Goal: Task Accomplishment & Management: Complete application form

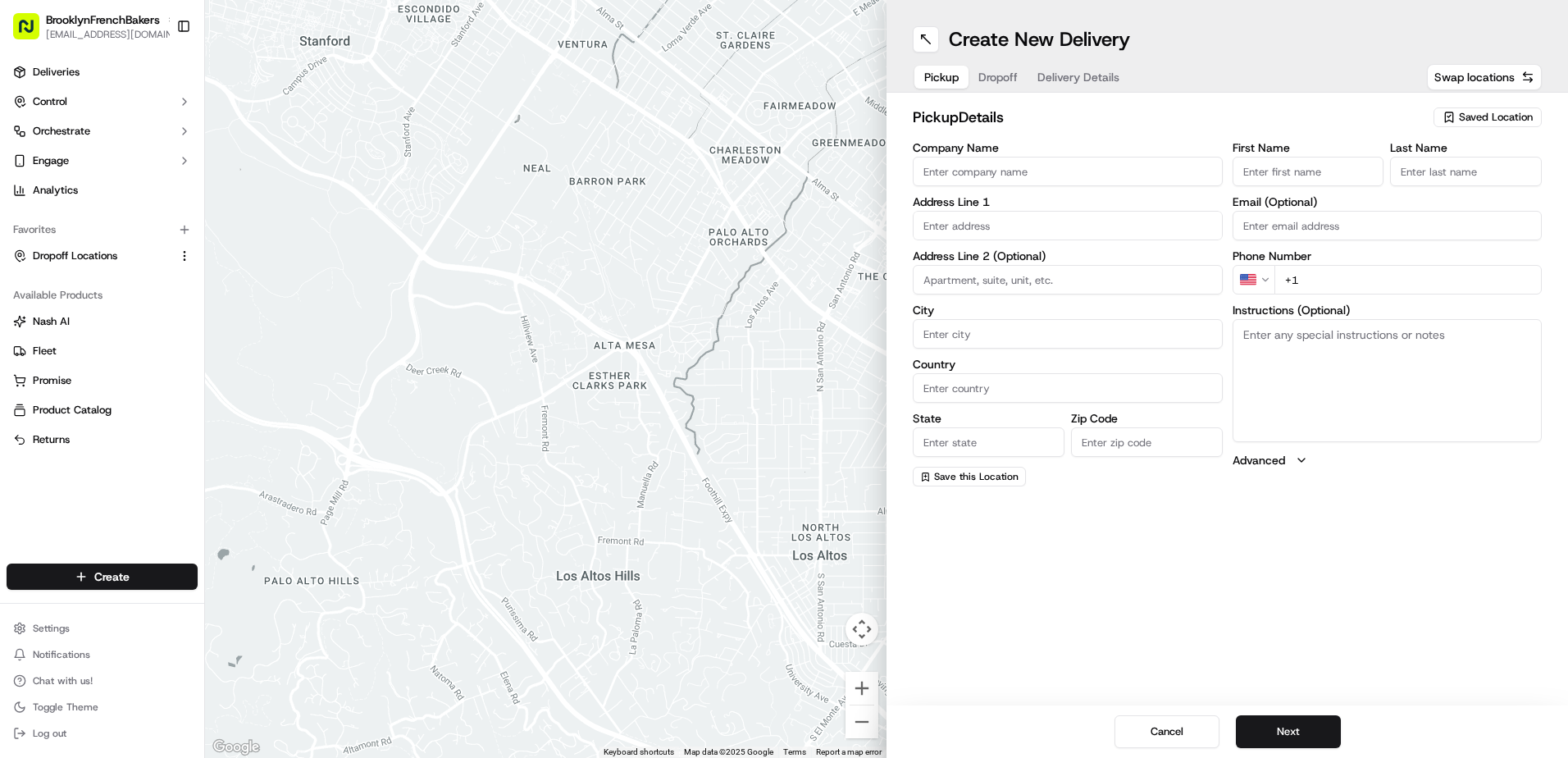
click at [1473, 115] on span "Saved Location" at bounding box center [1496, 117] width 74 height 15
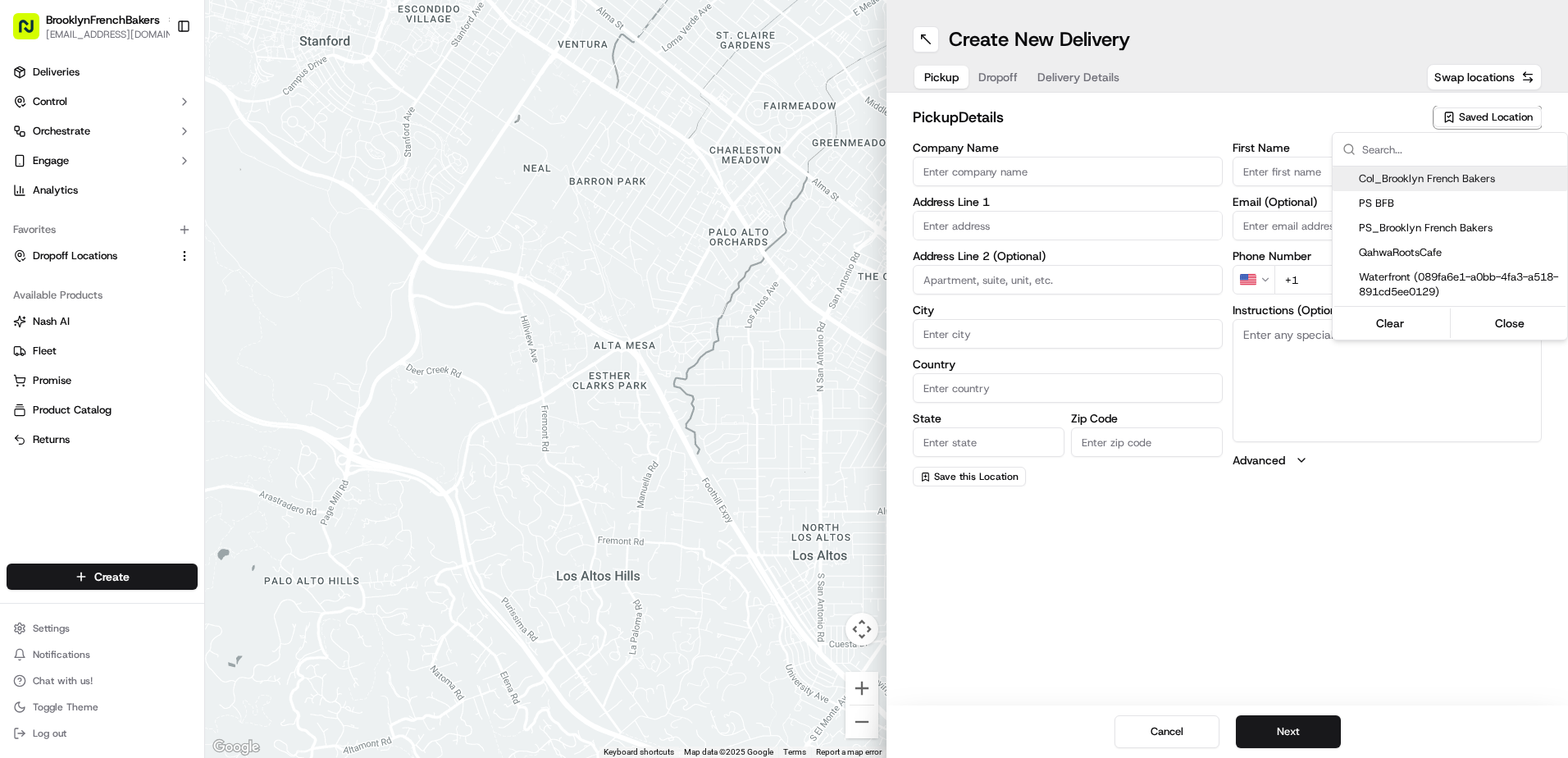
click at [1439, 186] on span "Col_Brooklyn French Bakers" at bounding box center [1460, 179] width 202 height 15
type input "Col_Brooklyn French Bakers"
type input "[STREET_ADDRESS]"
type input "[GEOGRAPHIC_DATA]"
type input "US"
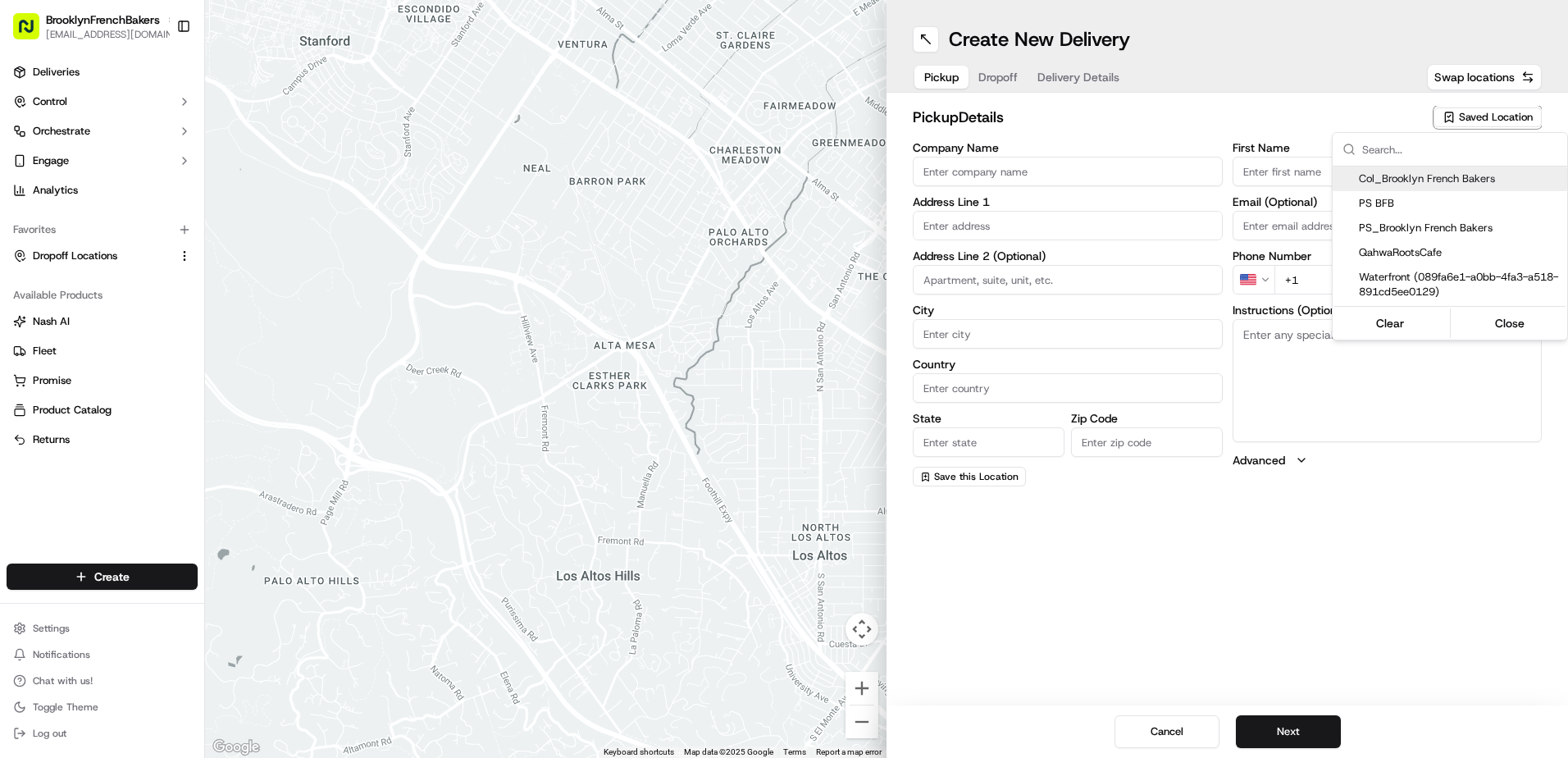
type input "NY"
type input "11231"
type input "BFB"
type input "Bakery"
type input "[PHONE_NUMBER]"
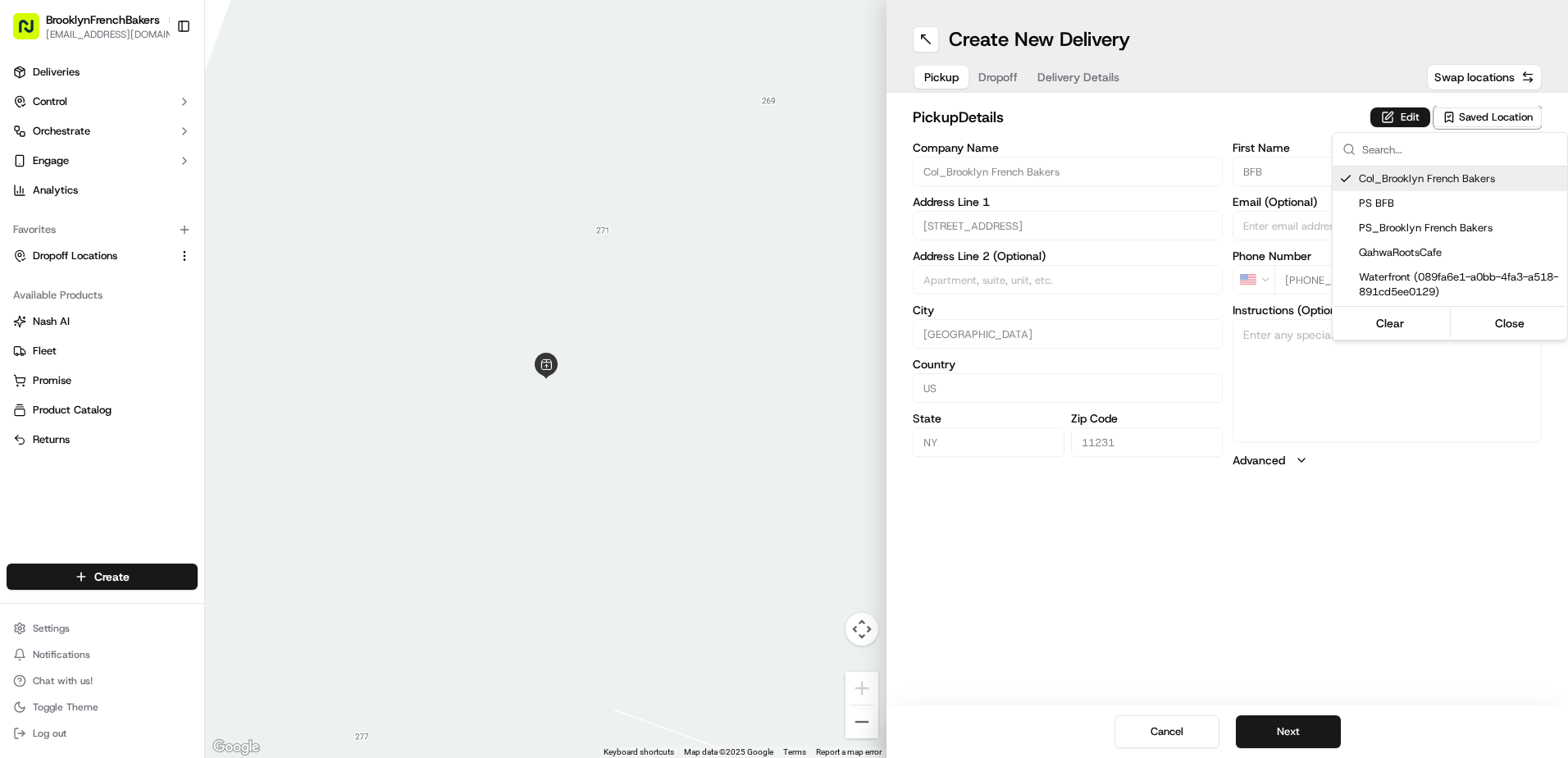
click at [1007, 75] on html "BrooklynFrenchBakers [EMAIL_ADDRESS][DOMAIN_NAME] Toggle Sidebar Deliveries Con…" at bounding box center [784, 379] width 1568 height 758
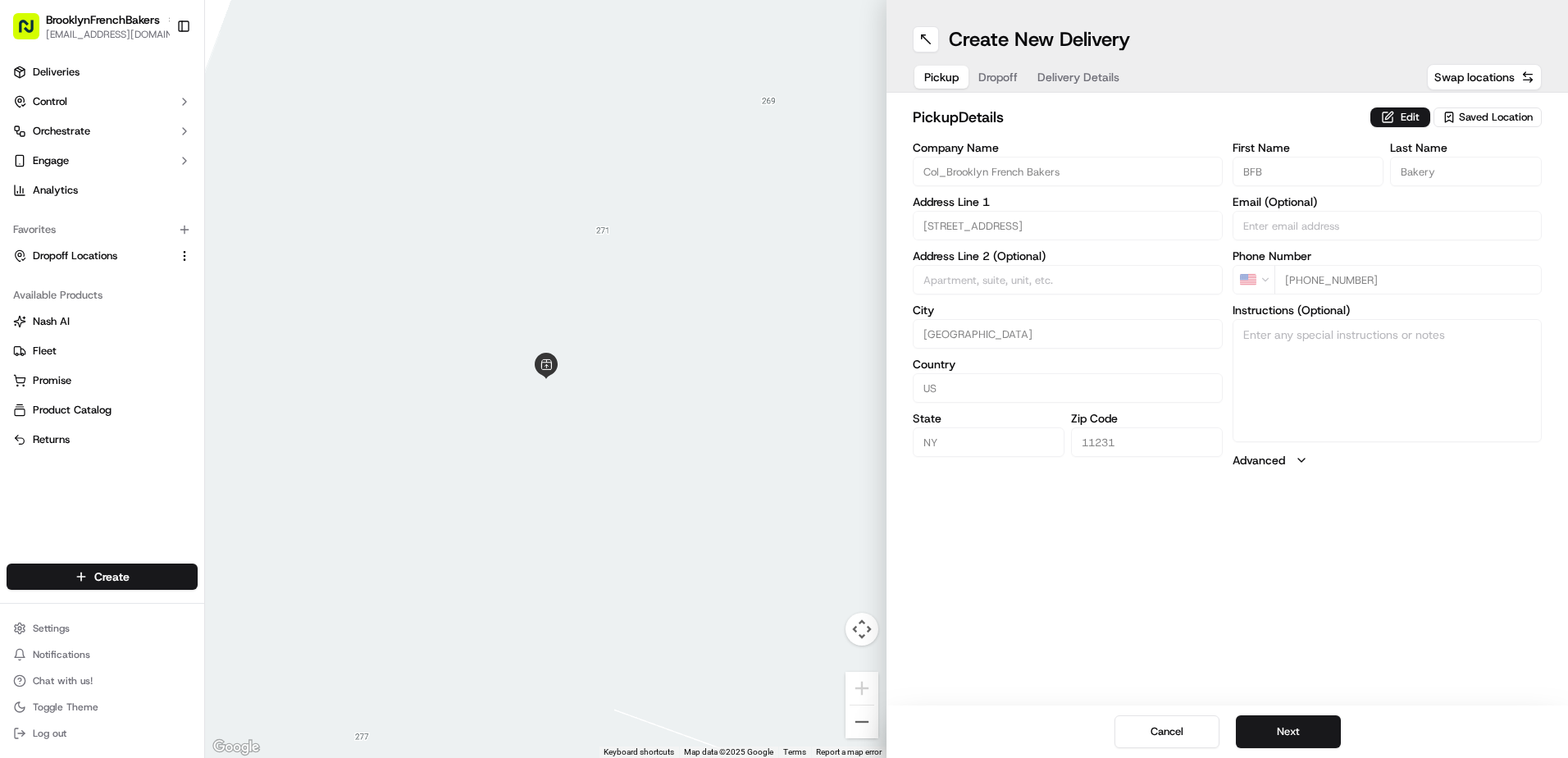
click at [1007, 75] on span "Dropoff" at bounding box center [998, 77] width 39 height 17
click at [991, 376] on input "Country" at bounding box center [1068, 388] width 310 height 30
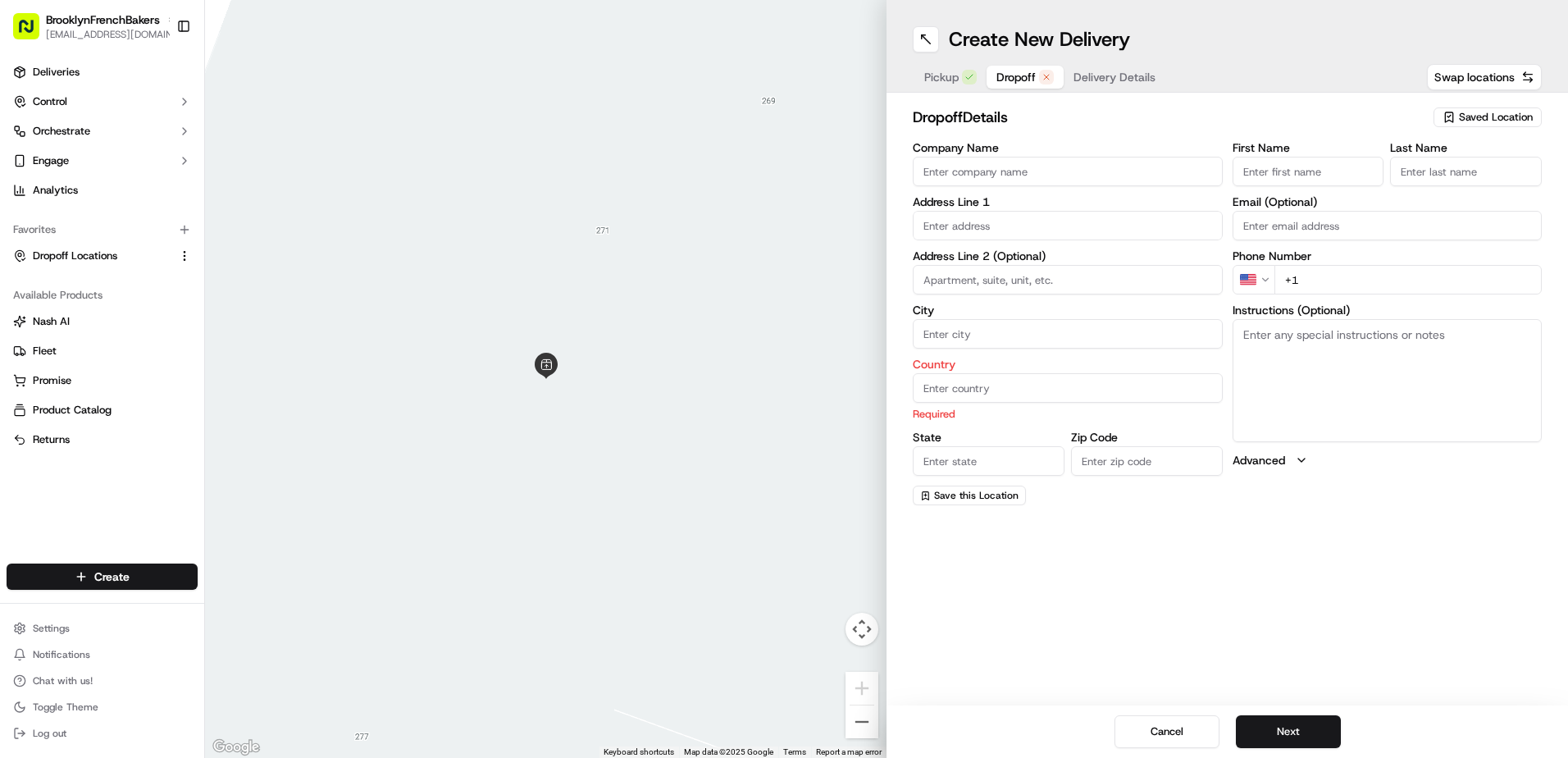
click at [989, 170] on input "Company Name" at bounding box center [1068, 172] width 310 height 30
type input "[PERSON_NAME]"
click at [1259, 179] on input "First Name" at bounding box center [1308, 172] width 151 height 30
type input "[PERSON_NAME]"
click at [1415, 175] on input "Last Name" at bounding box center [1466, 172] width 151 height 30
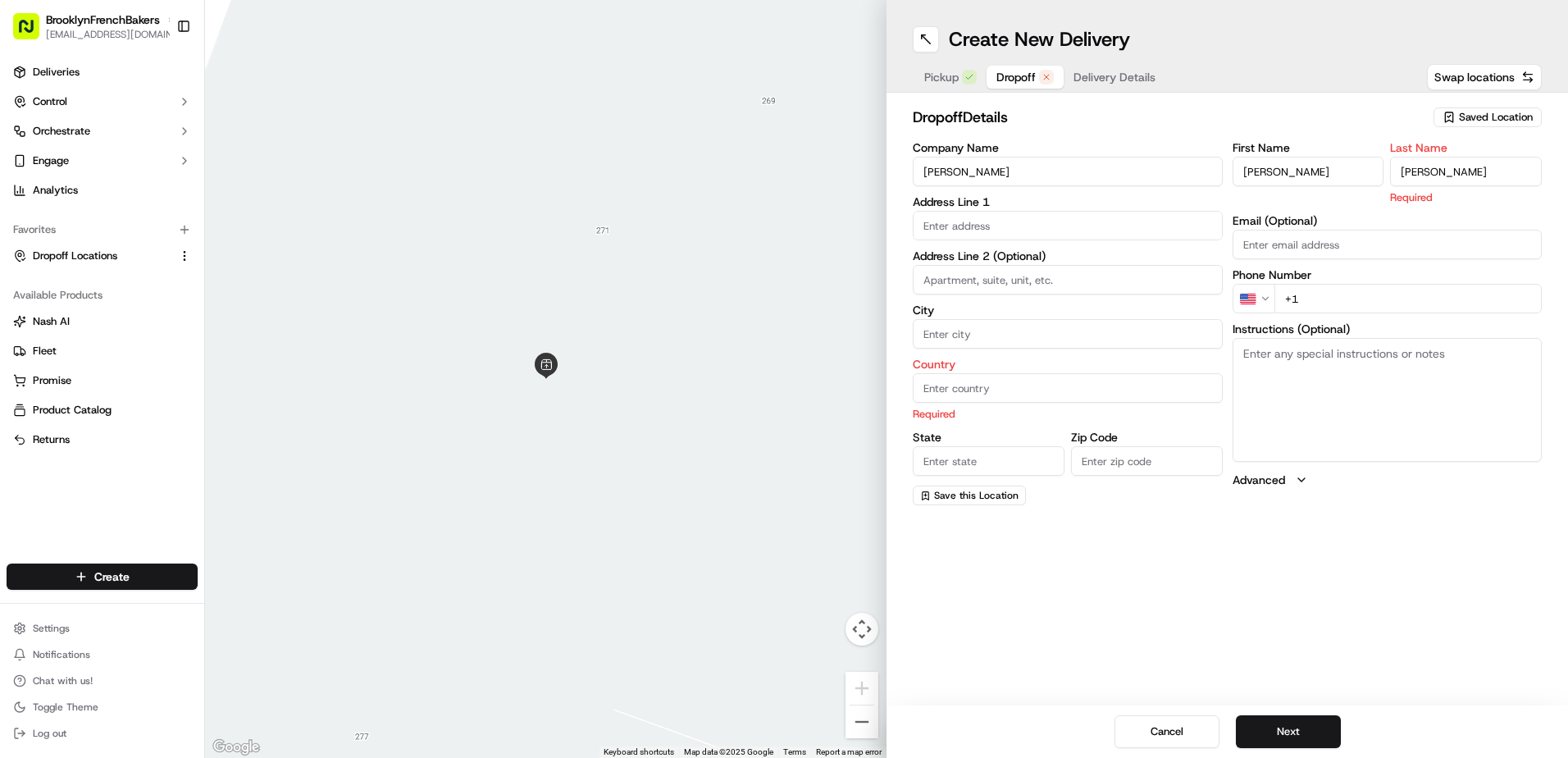
type input "[PERSON_NAME]"
click at [1067, 229] on input "text" at bounding box center [1068, 226] width 310 height 30
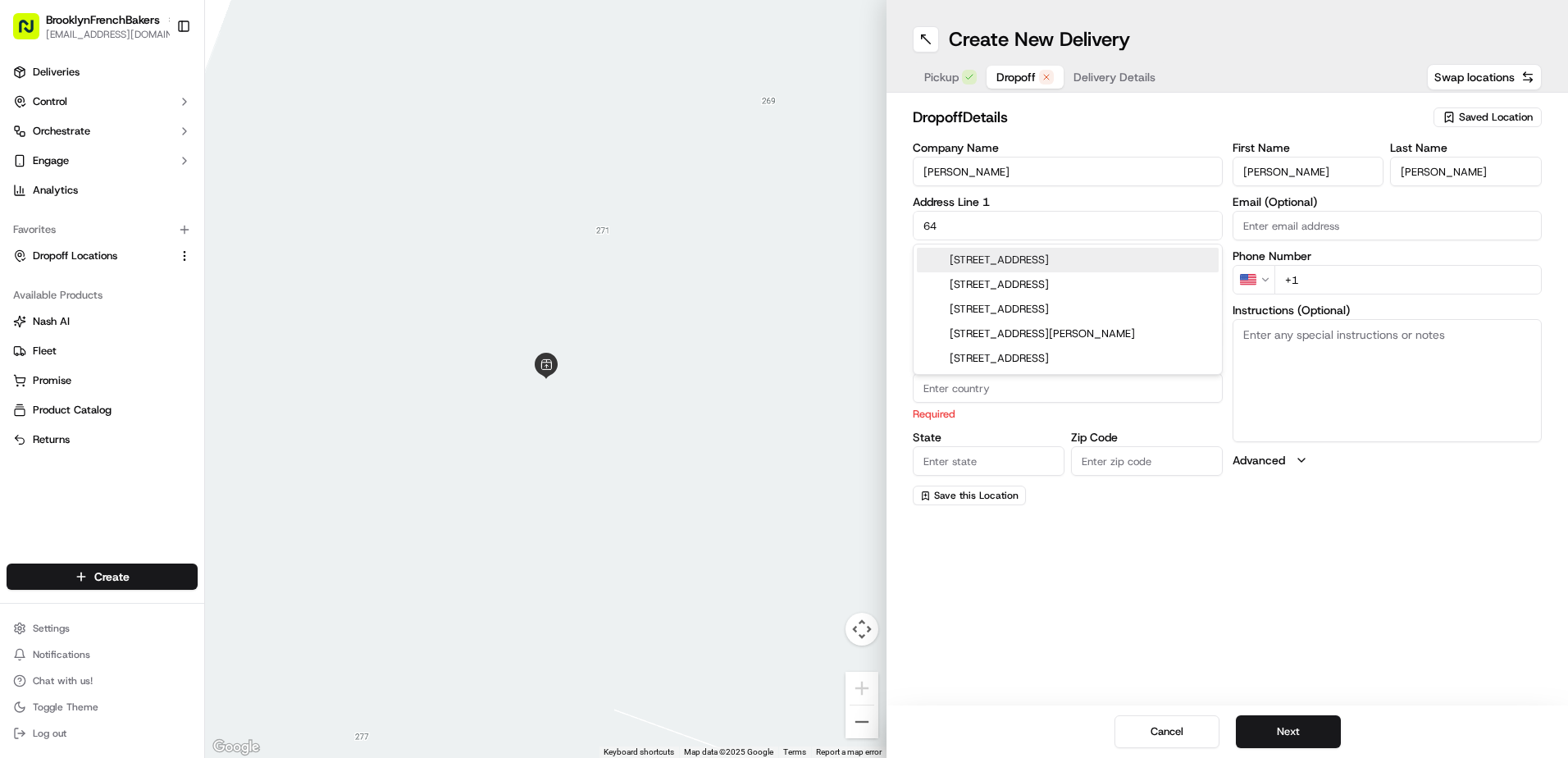
type input "6"
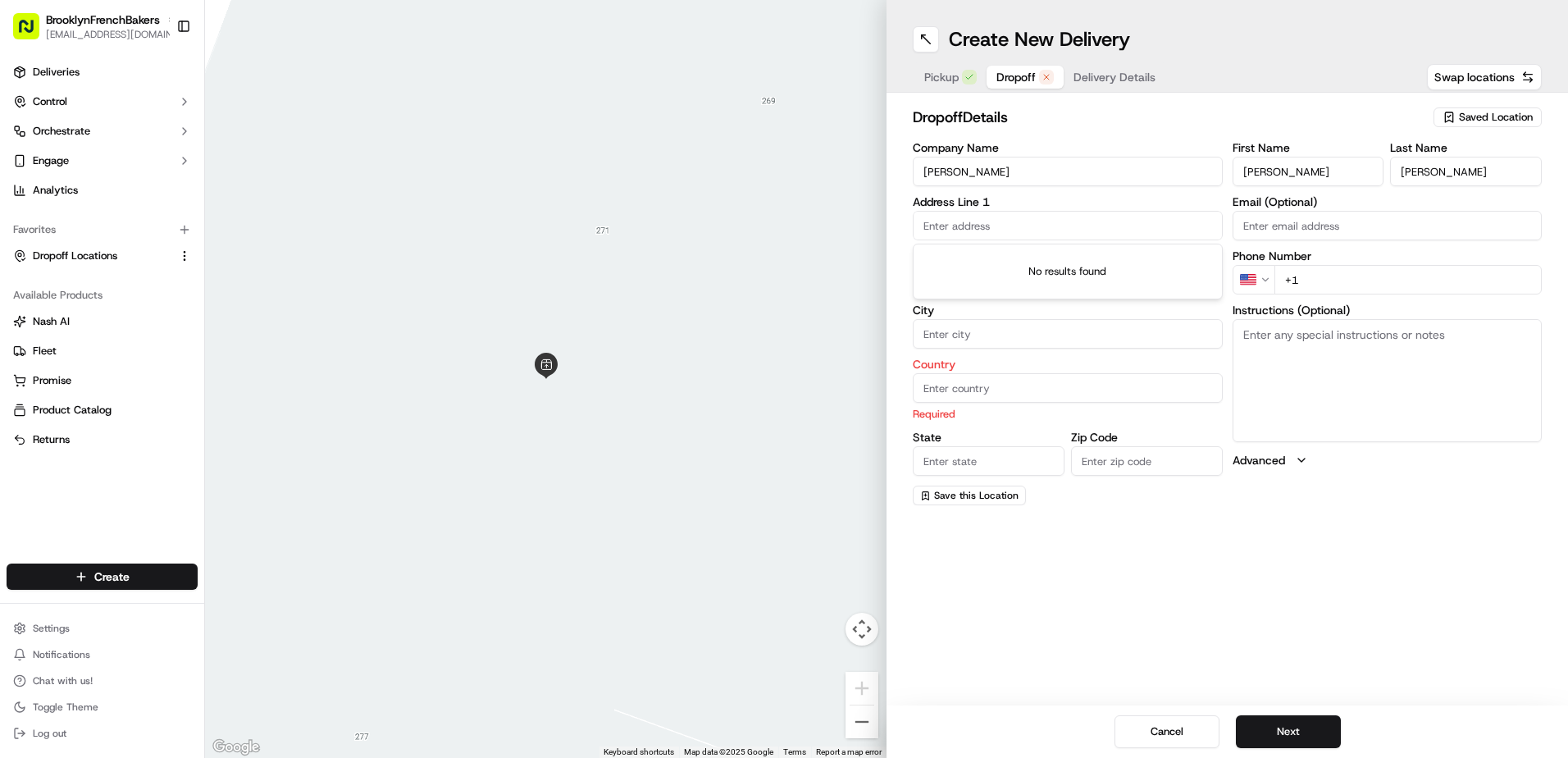
click at [1426, 283] on input "+1" at bounding box center [1409, 280] width 269 height 30
type input "[PHONE_NUMBER]"
click at [1123, 228] on input "text" at bounding box center [1068, 226] width 310 height 30
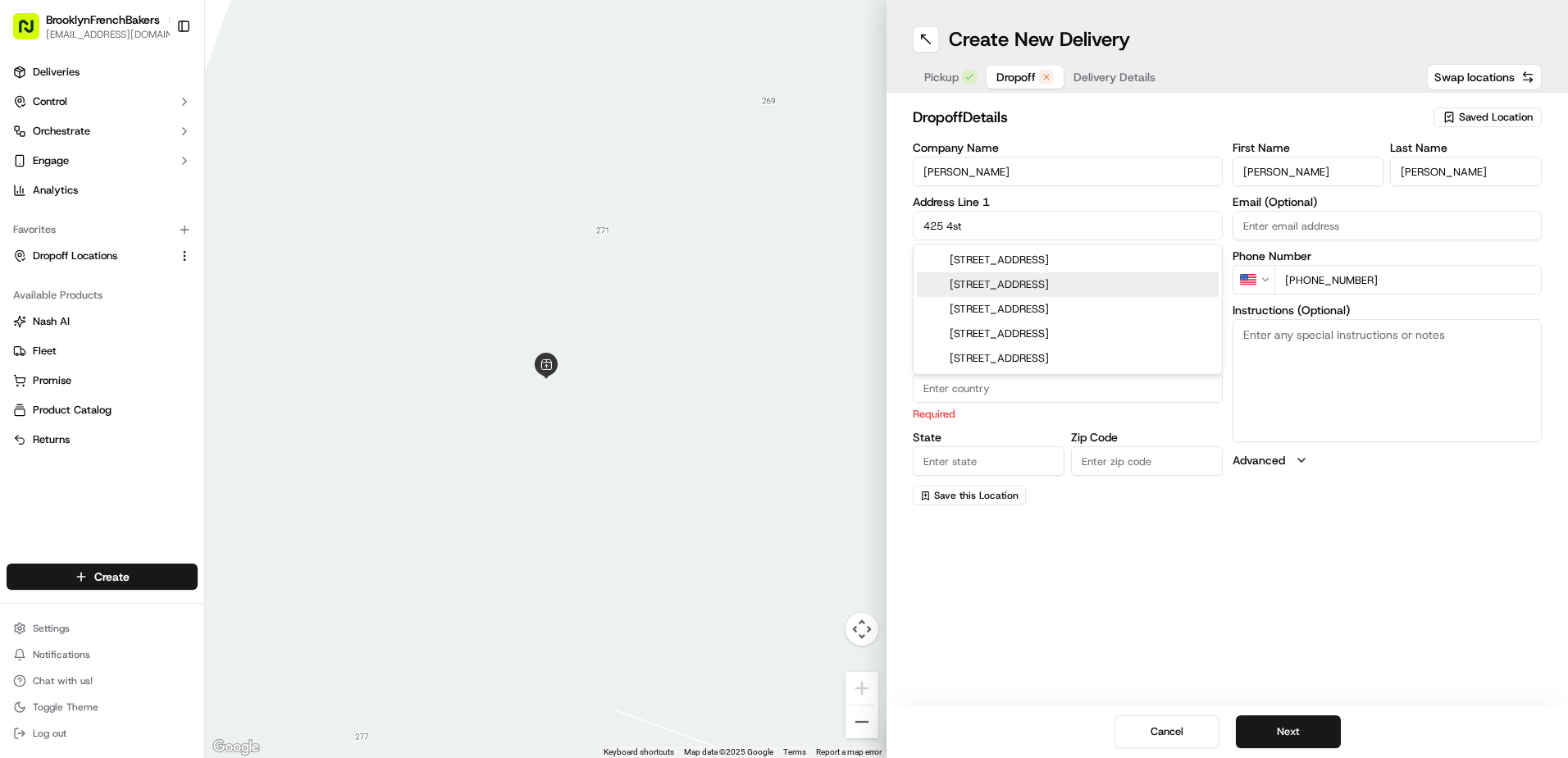
click at [1087, 282] on div "[STREET_ADDRESS]" at bounding box center [1068, 284] width 302 height 25
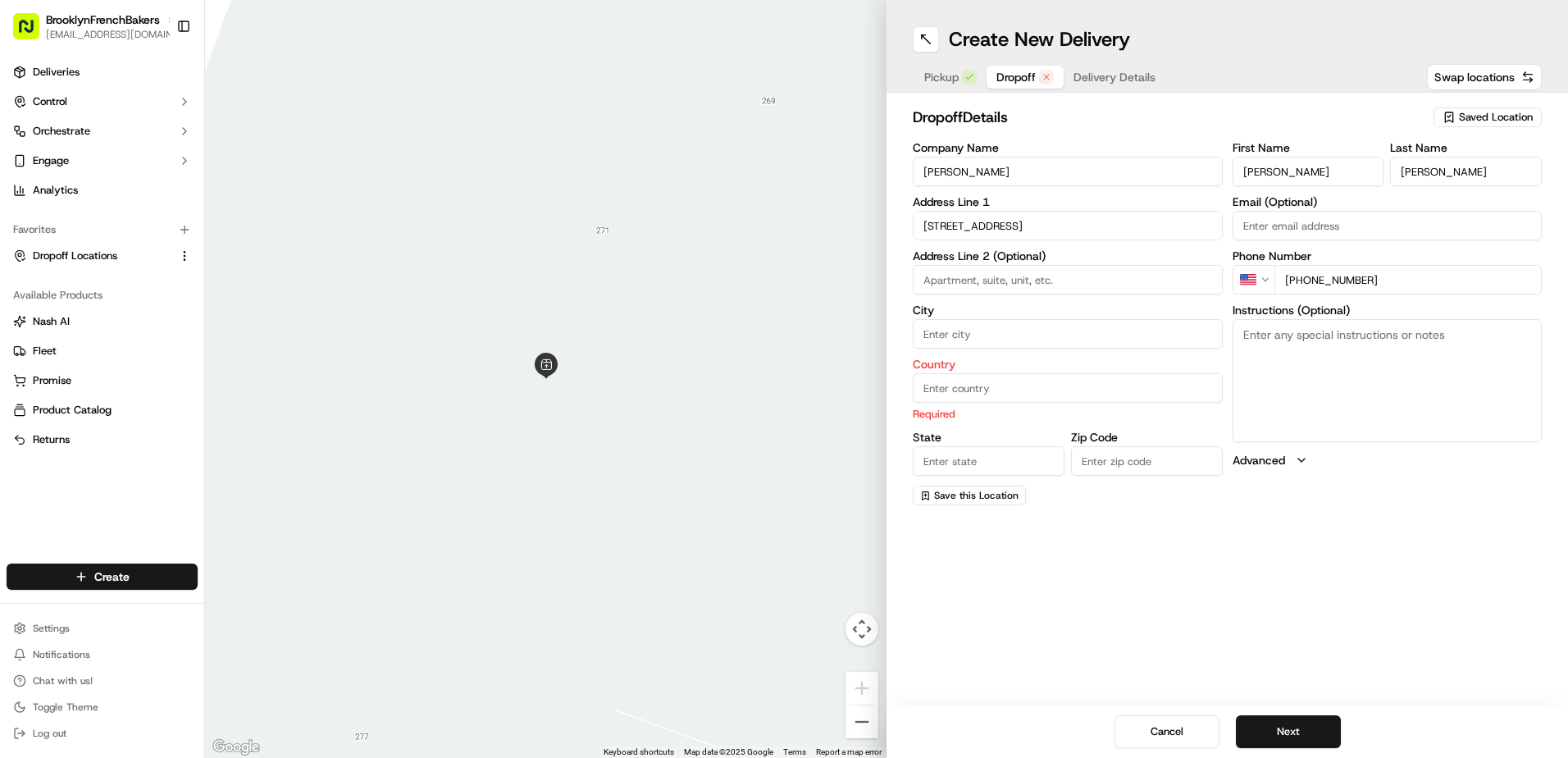
type input "[STREET_ADDRESS]"
type input "[GEOGRAPHIC_DATA]"
type input "NY"
type input "11215"
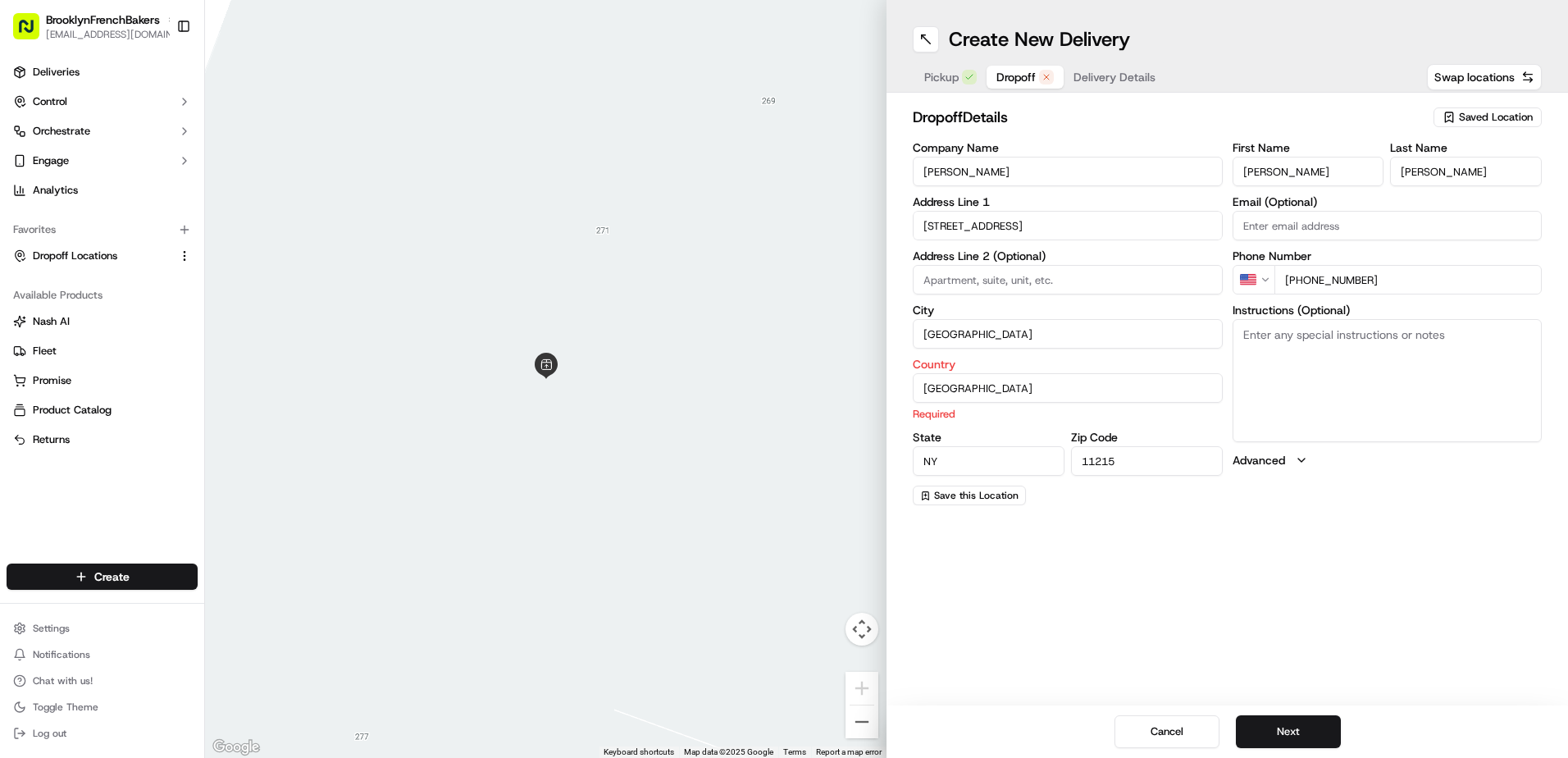
type input "[STREET_ADDRESS]"
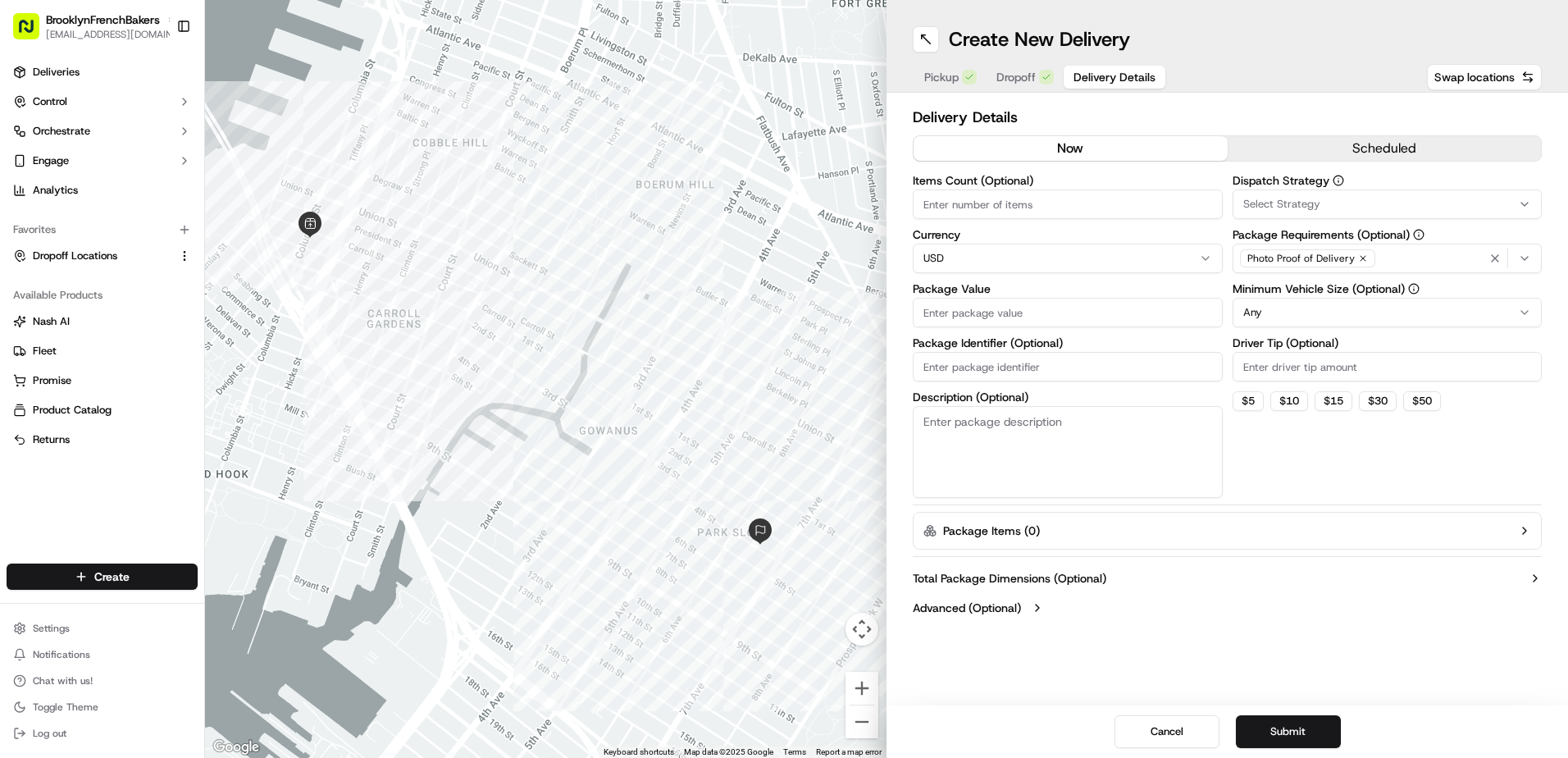
click at [1115, 75] on span "Delivery Details" at bounding box center [1115, 77] width 82 height 17
click at [1291, 160] on button "scheduled" at bounding box center [1384, 149] width 314 height 25
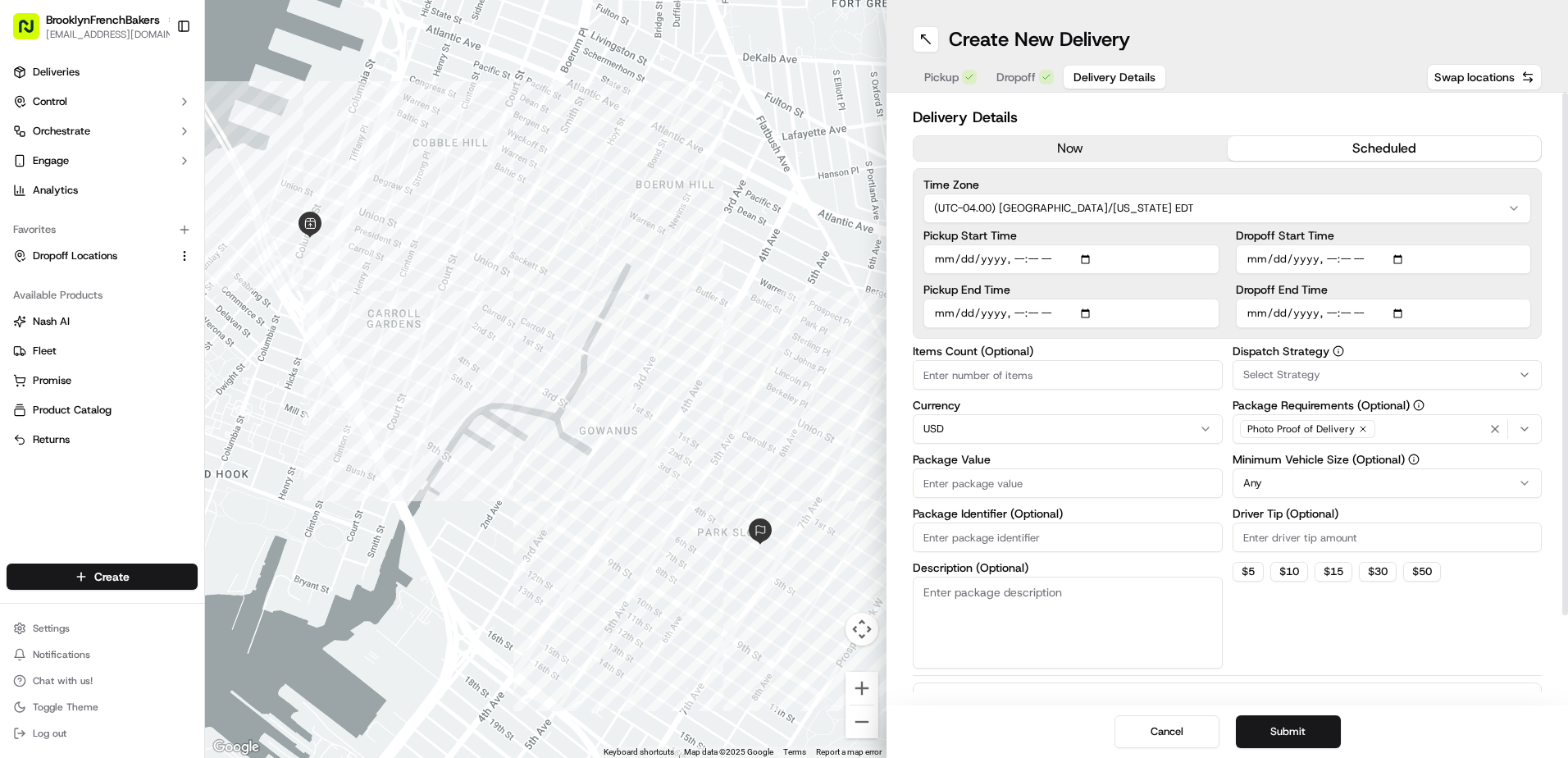
click at [1088, 261] on input "Pickup Start Time" at bounding box center [1071, 259] width 296 height 30
type input "[DATE]T23:30"
click at [1404, 265] on input "Dropoff Start Time" at bounding box center [1384, 259] width 296 height 30
click at [1530, 236] on label "Dropoff Start Time" at bounding box center [1384, 235] width 296 height 11
click at [1530, 244] on input "Dropoff Start Time" at bounding box center [1384, 259] width 296 height 30
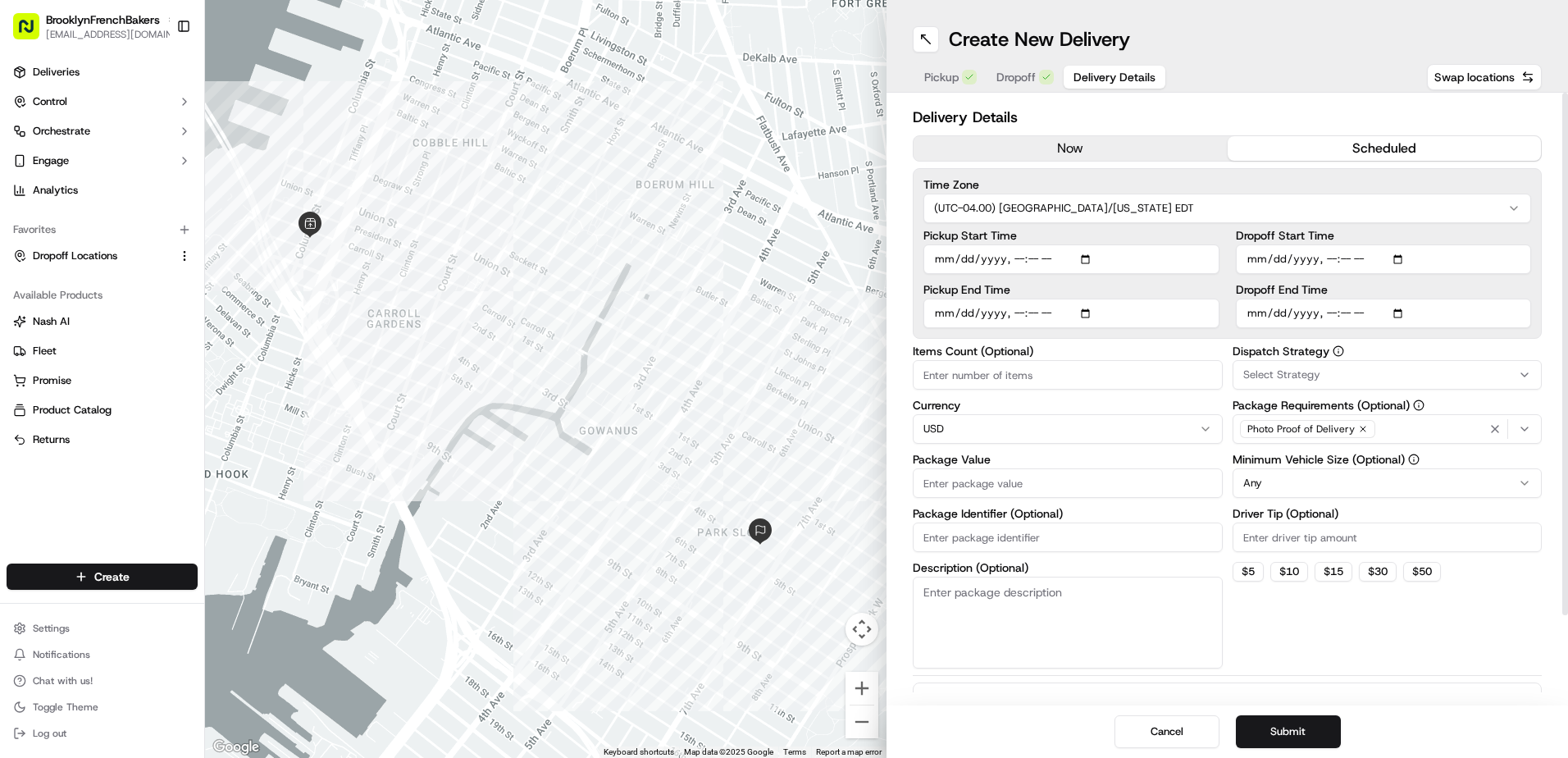
click at [1396, 317] on input "Dropoff End Time" at bounding box center [1384, 313] width 296 height 30
click at [1335, 257] on input "Dropoff Start Time" at bounding box center [1384, 259] width 296 height 30
click at [1328, 261] on input "Dropoff Start Time" at bounding box center [1384, 259] width 296 height 30
type input "[DATE]T11:45"
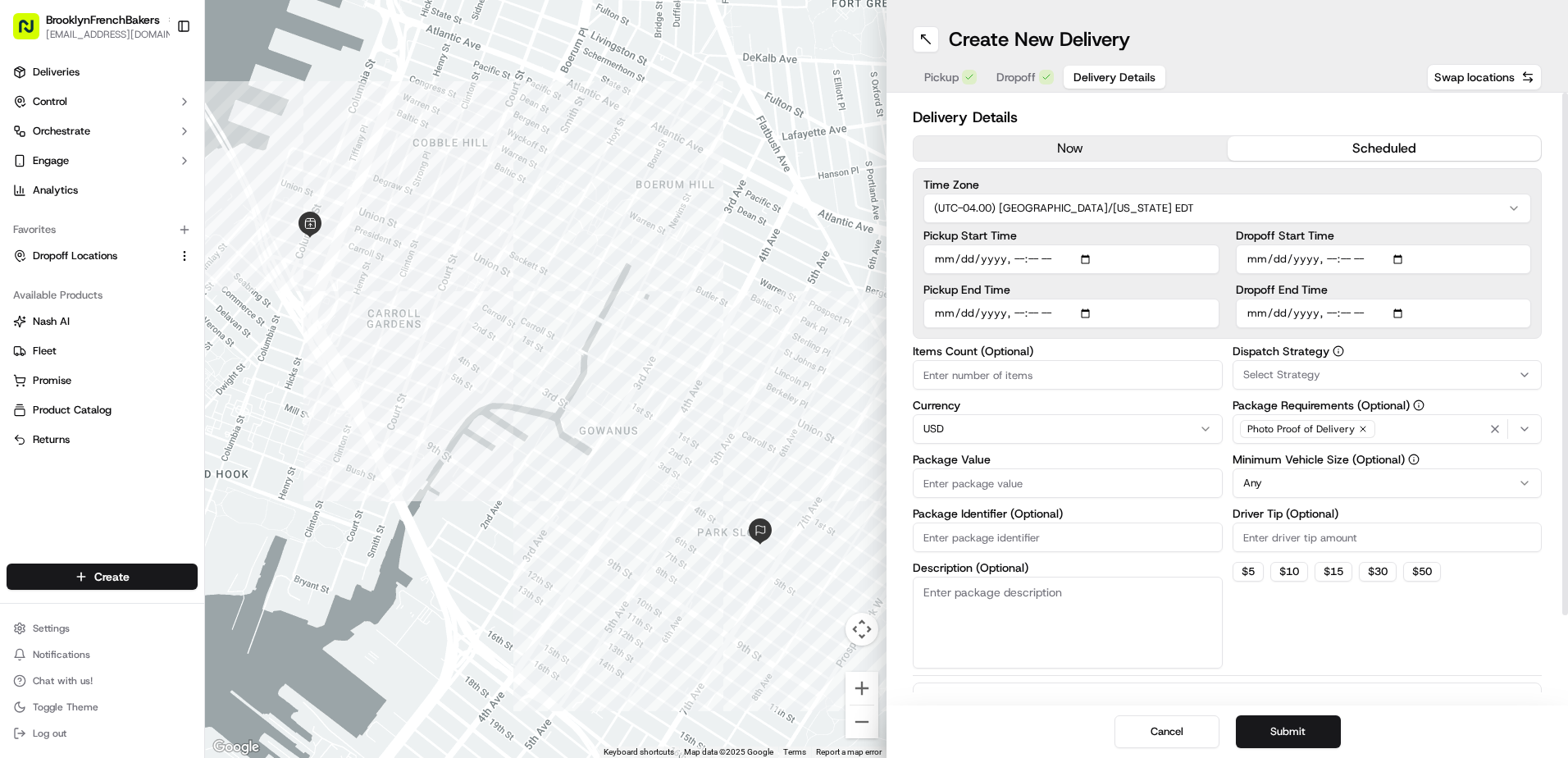
click at [1332, 313] on input "Dropoff End Time" at bounding box center [1384, 313] width 296 height 30
click at [1438, 288] on label "Dropoff End Time" at bounding box center [1384, 289] width 296 height 11
click at [1438, 298] on input "Dropoff End Time" at bounding box center [1384, 313] width 296 height 30
click at [1180, 684] on button "Package Items ( 0 )" at bounding box center [1227, 701] width 629 height 38
click at [1310, 730] on button "Submit" at bounding box center [1289, 731] width 105 height 32
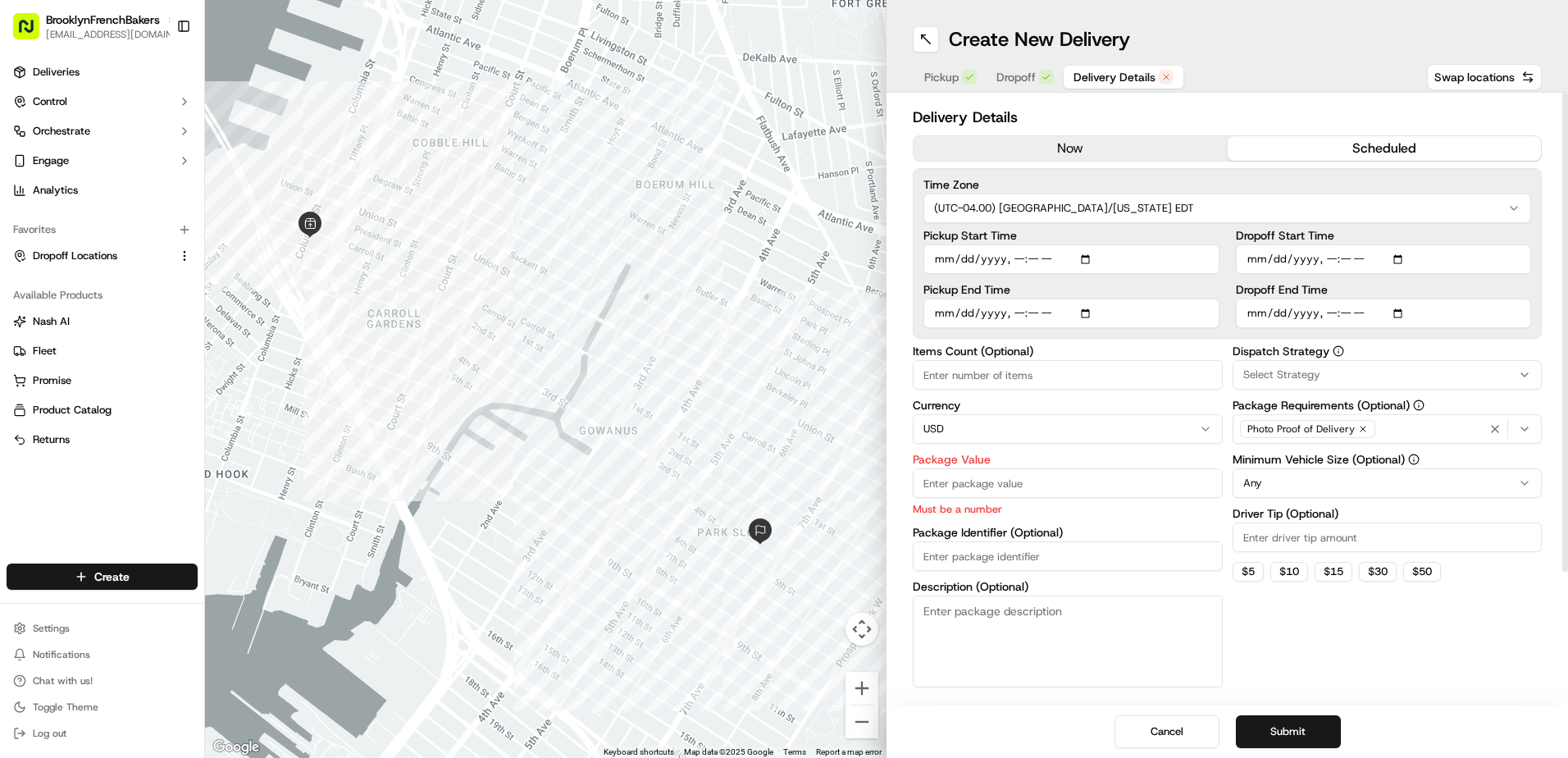
click at [1162, 486] on input "Package Value" at bounding box center [1068, 483] width 310 height 30
type input "30"
click at [1306, 641] on div "Dispatch Strategy Select Strategy Package Requirements (Optional) Photo Proof o…" at bounding box center [1388, 516] width 310 height 342
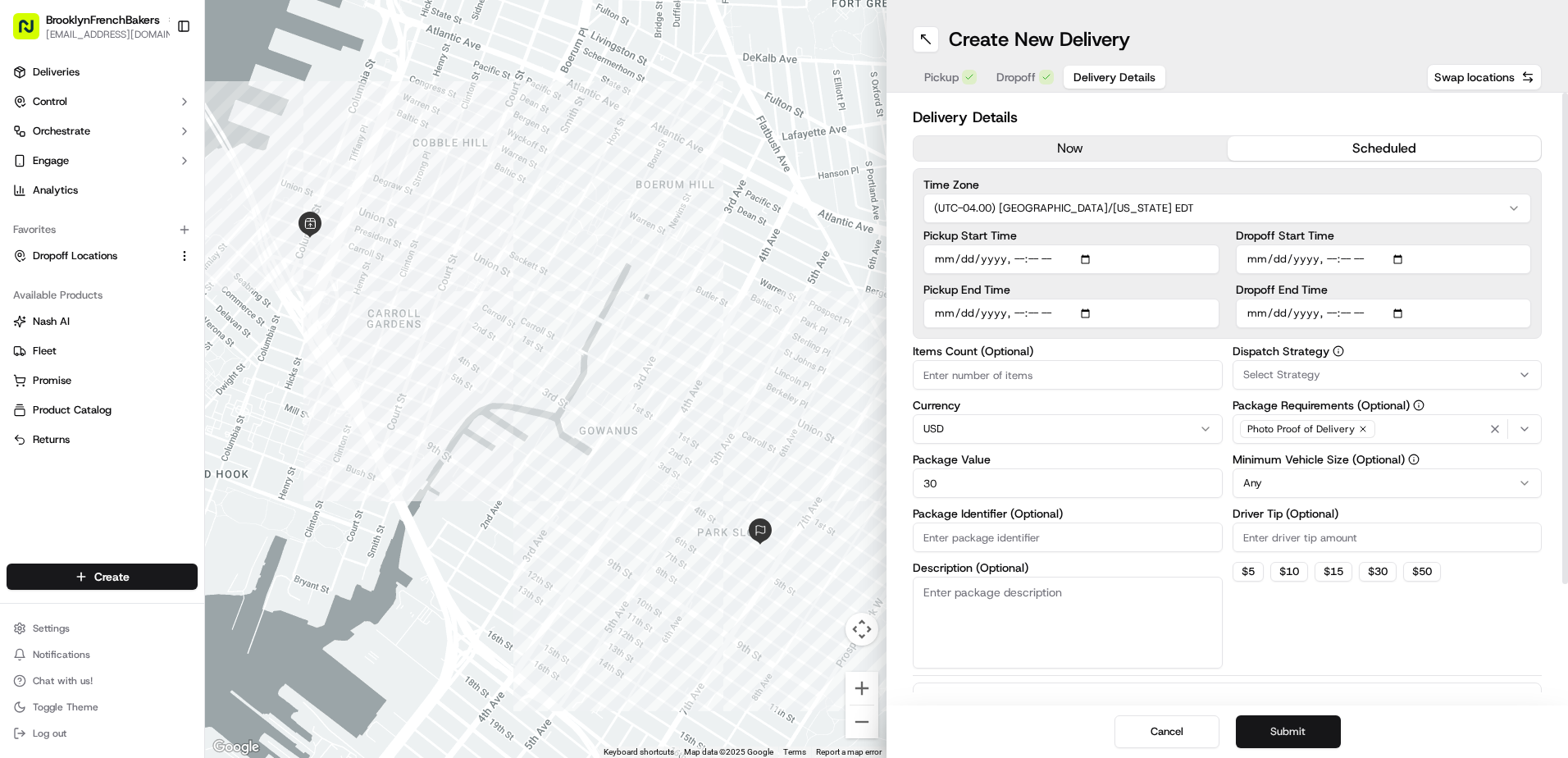
click at [1288, 727] on button "Submit" at bounding box center [1289, 731] width 105 height 32
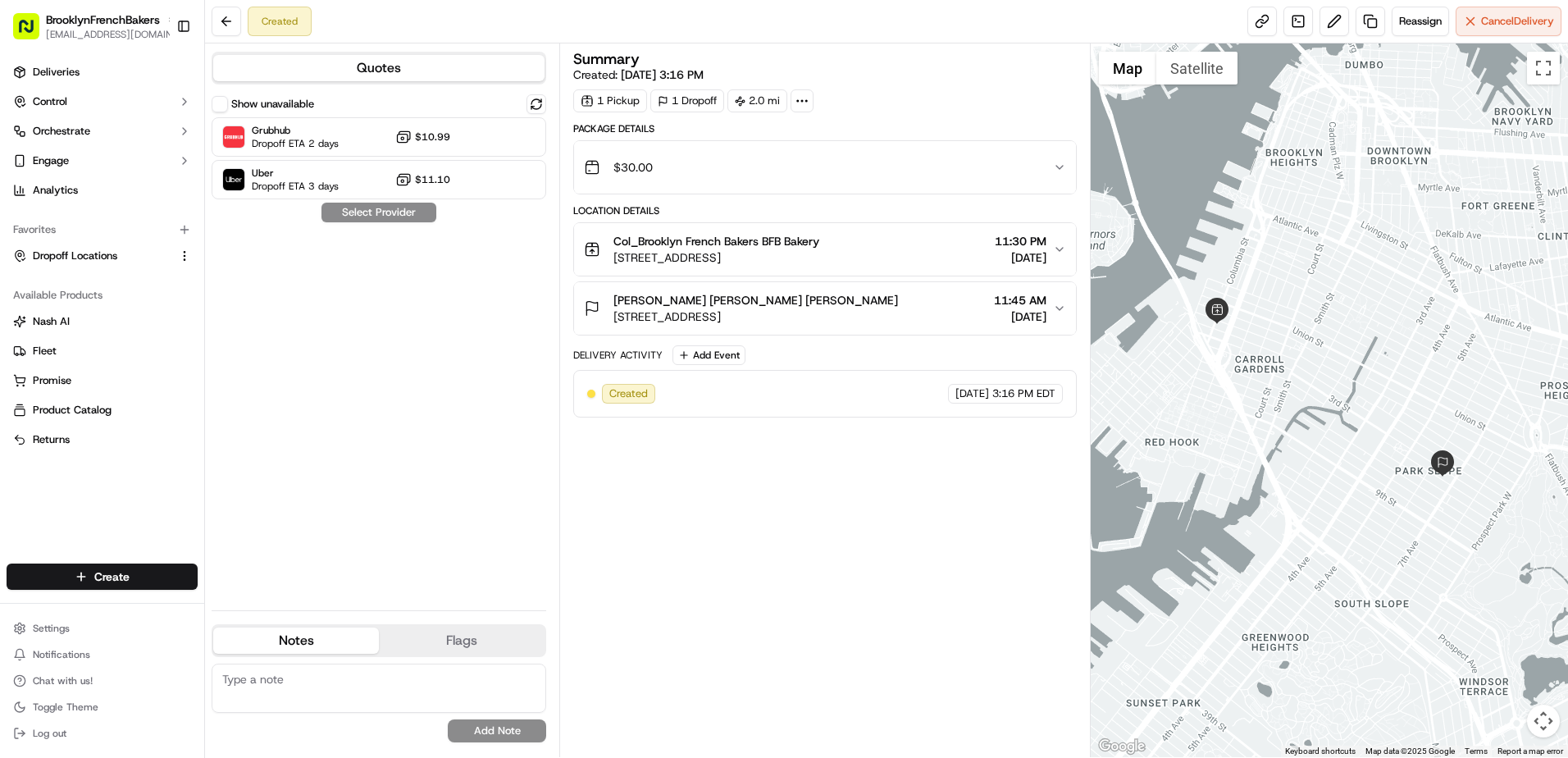
click at [955, 297] on div "[PERSON_NAME] [PERSON_NAME] [PERSON_NAME] [STREET_ADDRESS] 11:45 AM [DATE]" at bounding box center [818, 308] width 469 height 32
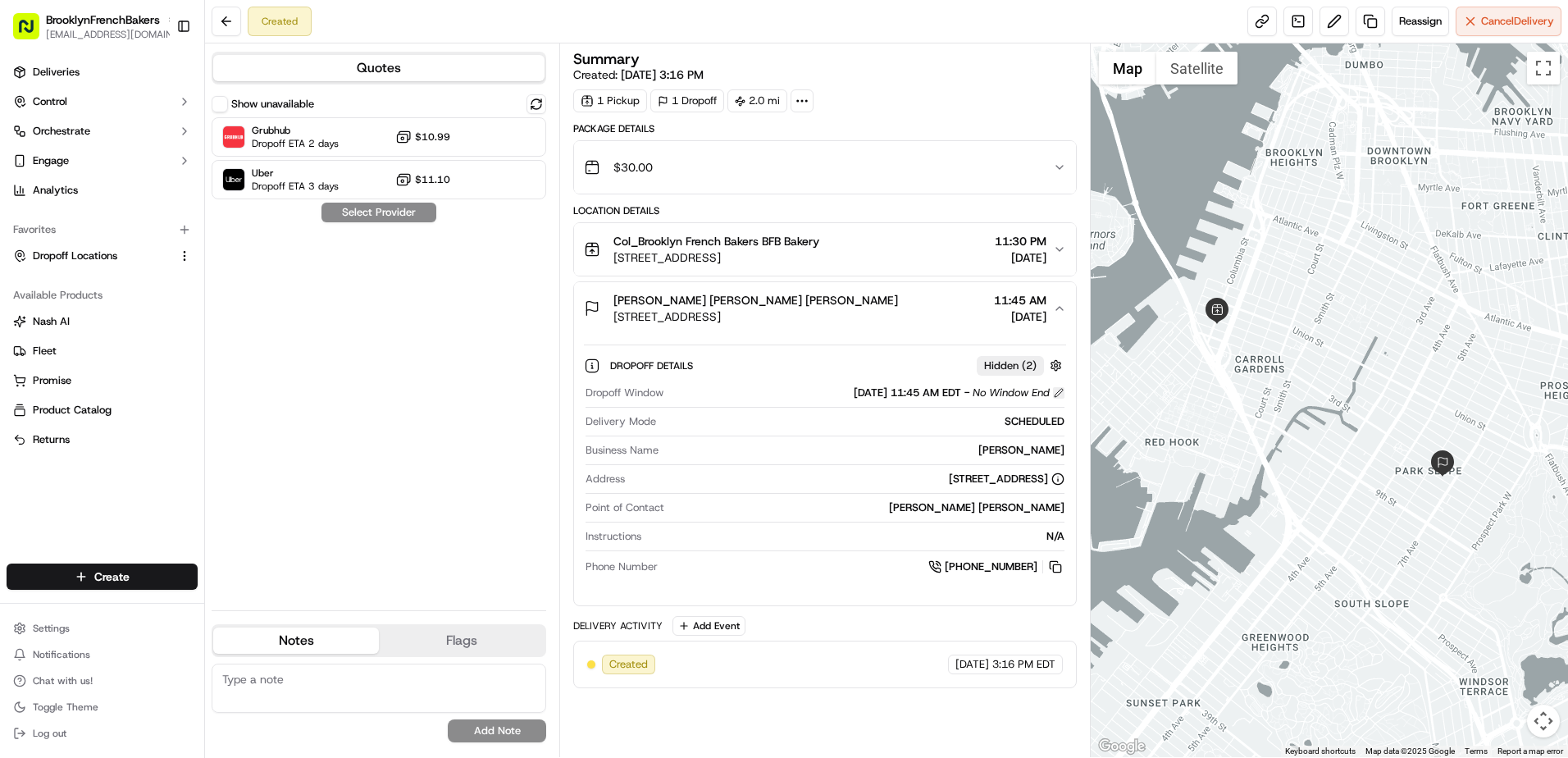
click at [1063, 396] on button at bounding box center [1059, 392] width 11 height 11
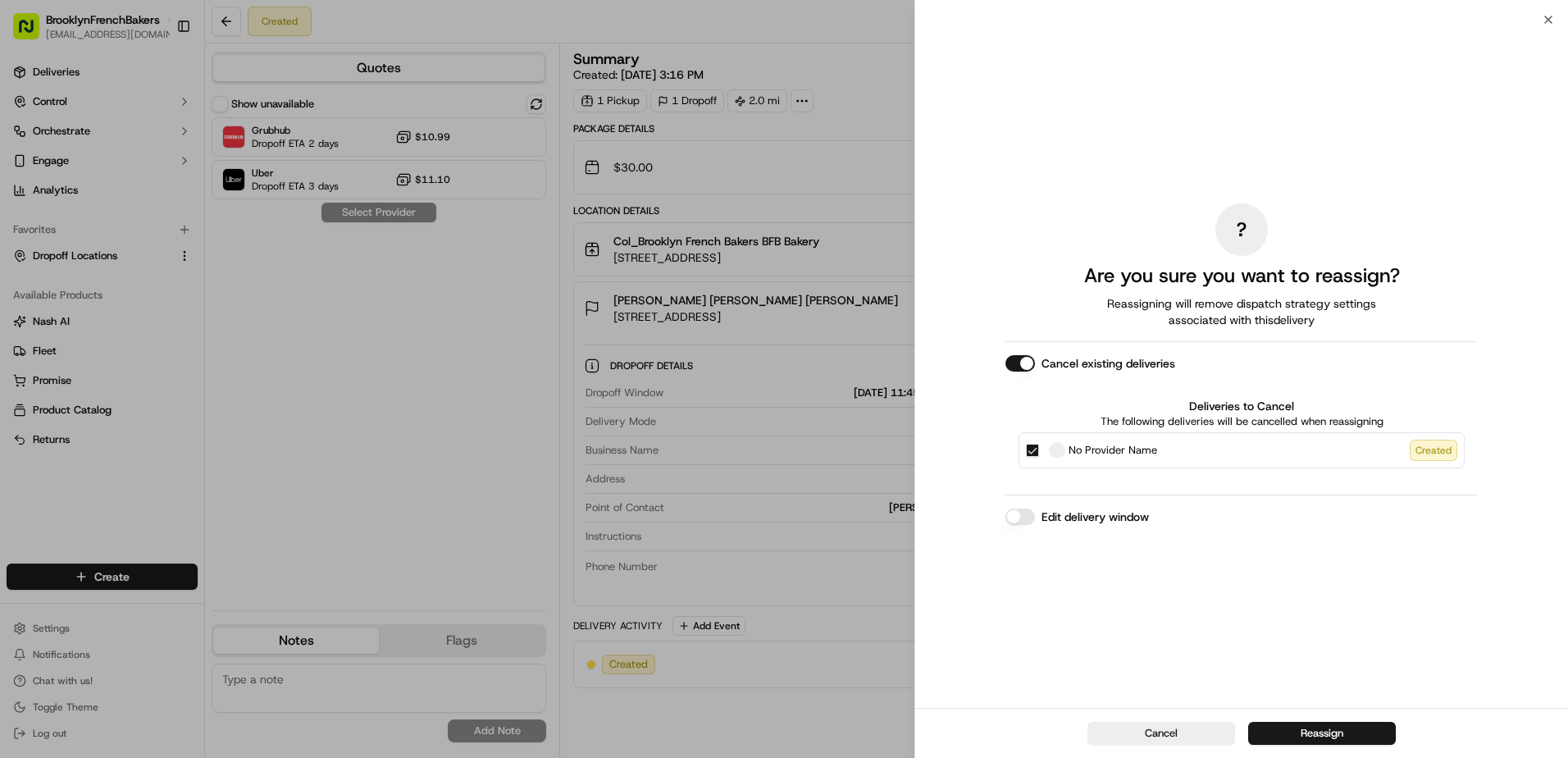
click at [1067, 519] on label "Edit delivery window" at bounding box center [1095, 516] width 108 height 17
click at [1035, 519] on button "Edit delivery window" at bounding box center [1020, 516] width 30 height 17
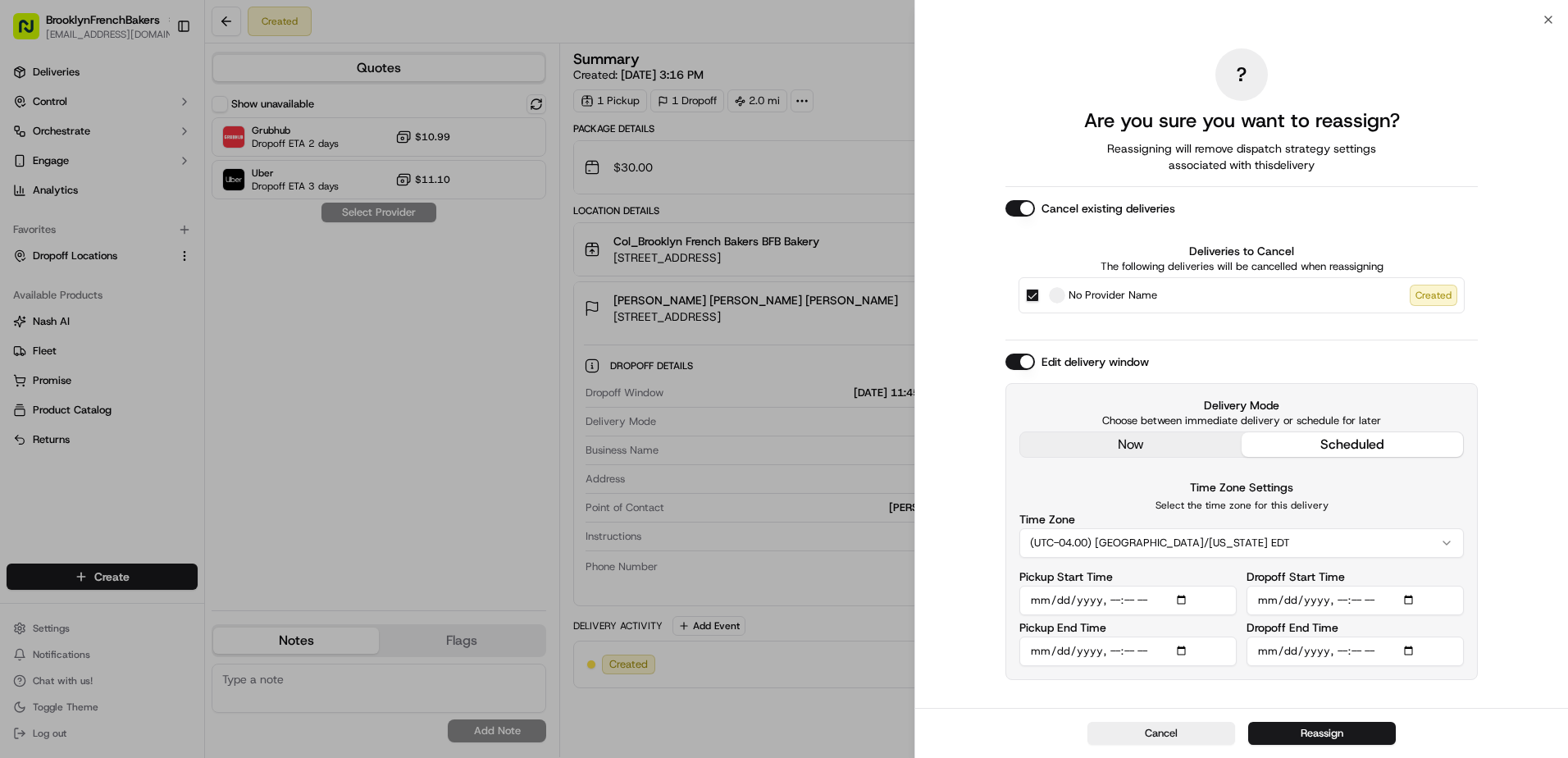
click at [1264, 649] on input "Dropoff End Time" at bounding box center [1355, 651] width 217 height 30
click at [1409, 661] on input "Dropoff End Time" at bounding box center [1355, 651] width 217 height 30
click at [1410, 649] on input "Dropoff End Time" at bounding box center [1355, 651] width 217 height 30
type input "[DATE]T12:30"
click at [1355, 724] on button "Reassign" at bounding box center [1322, 733] width 148 height 23
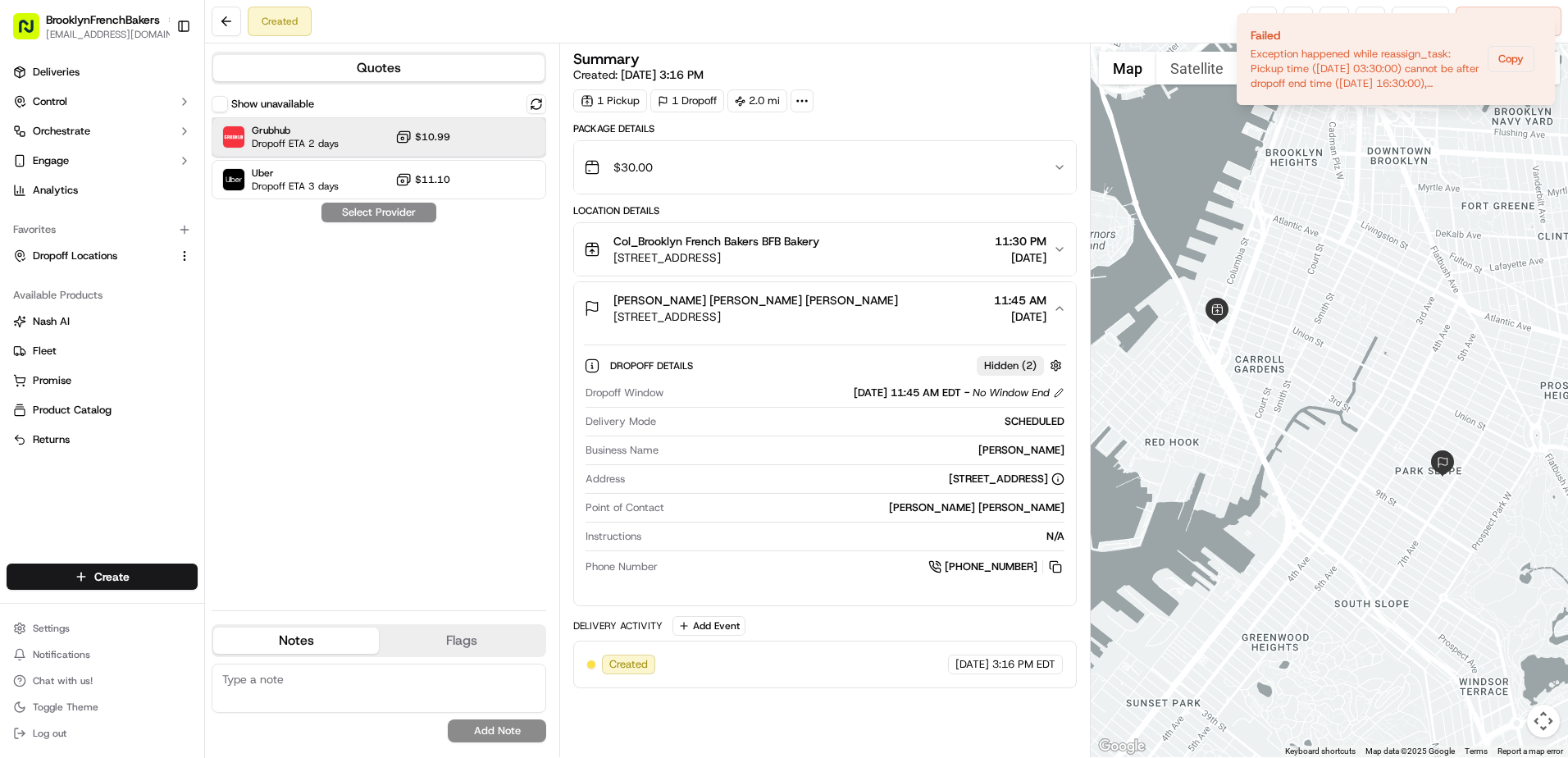
click at [477, 143] on div "Grubhub Dropoff ETA 2 days $10.99" at bounding box center [379, 137] width 334 height 39
click at [407, 213] on button "Assign Provider" at bounding box center [379, 213] width 116 height 19
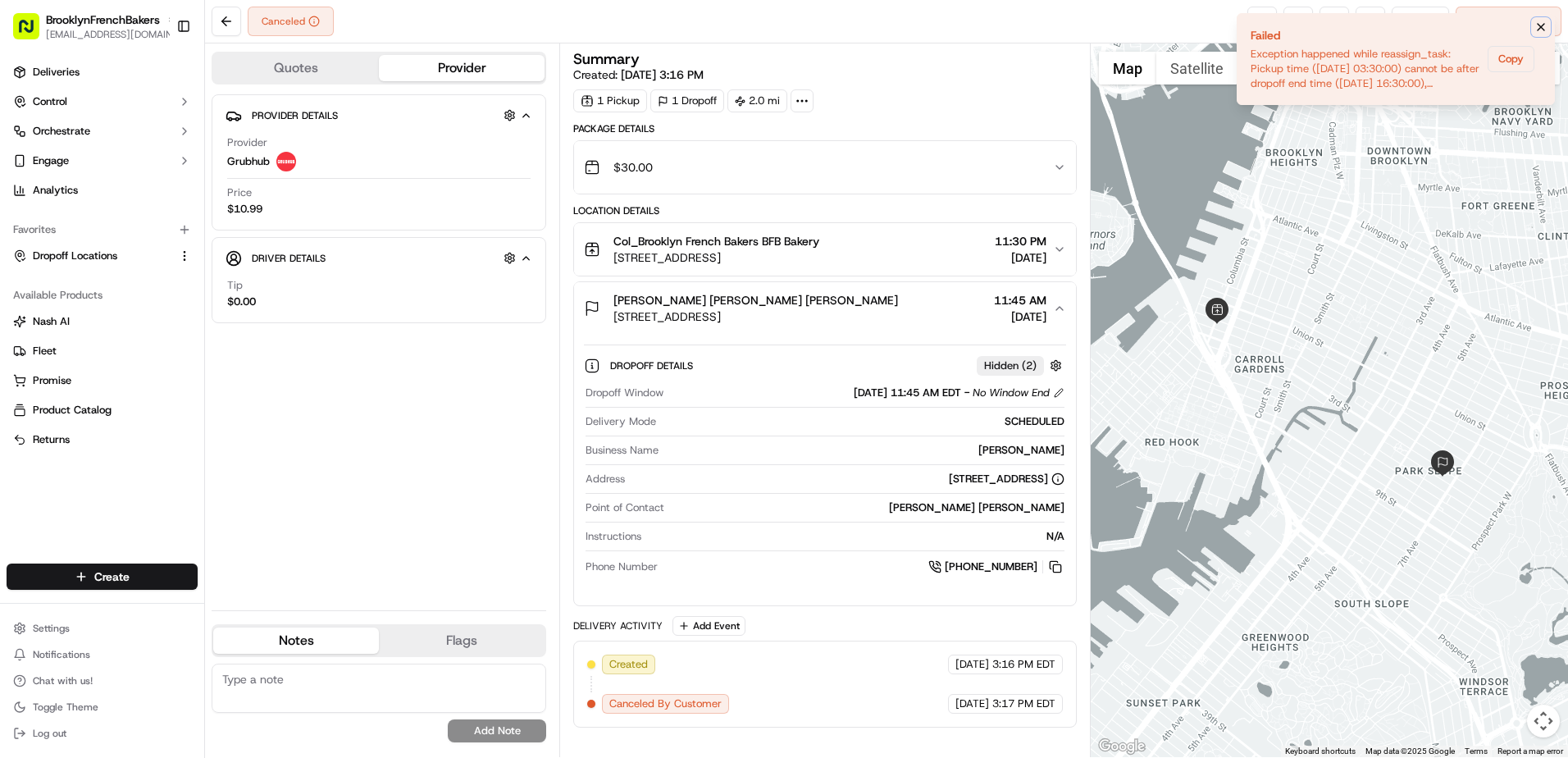
click at [1541, 25] on icon "Notifications (F8)" at bounding box center [1541, 26] width 13 height 13
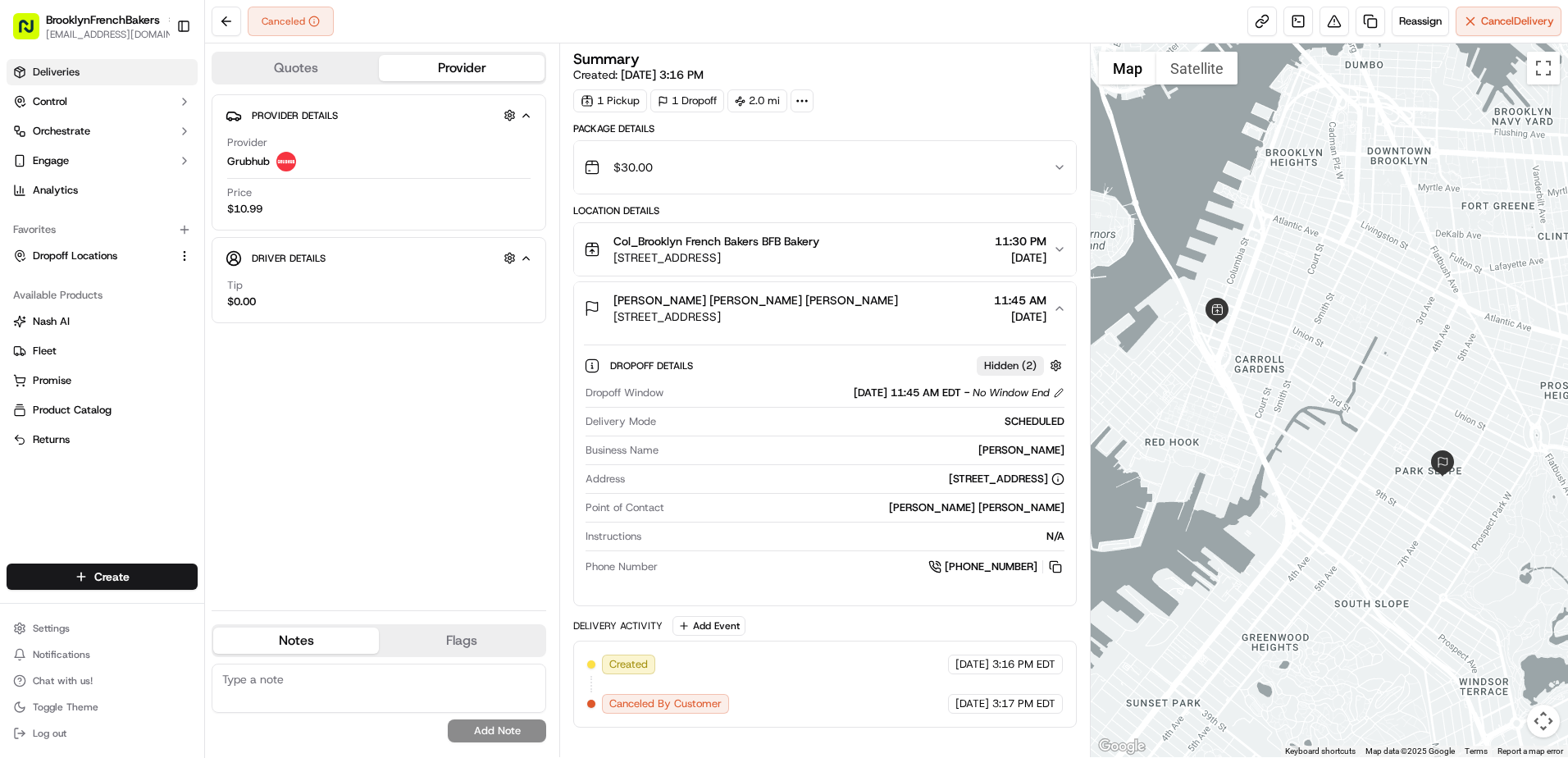
click at [100, 67] on link "Deliveries" at bounding box center [102, 72] width 191 height 26
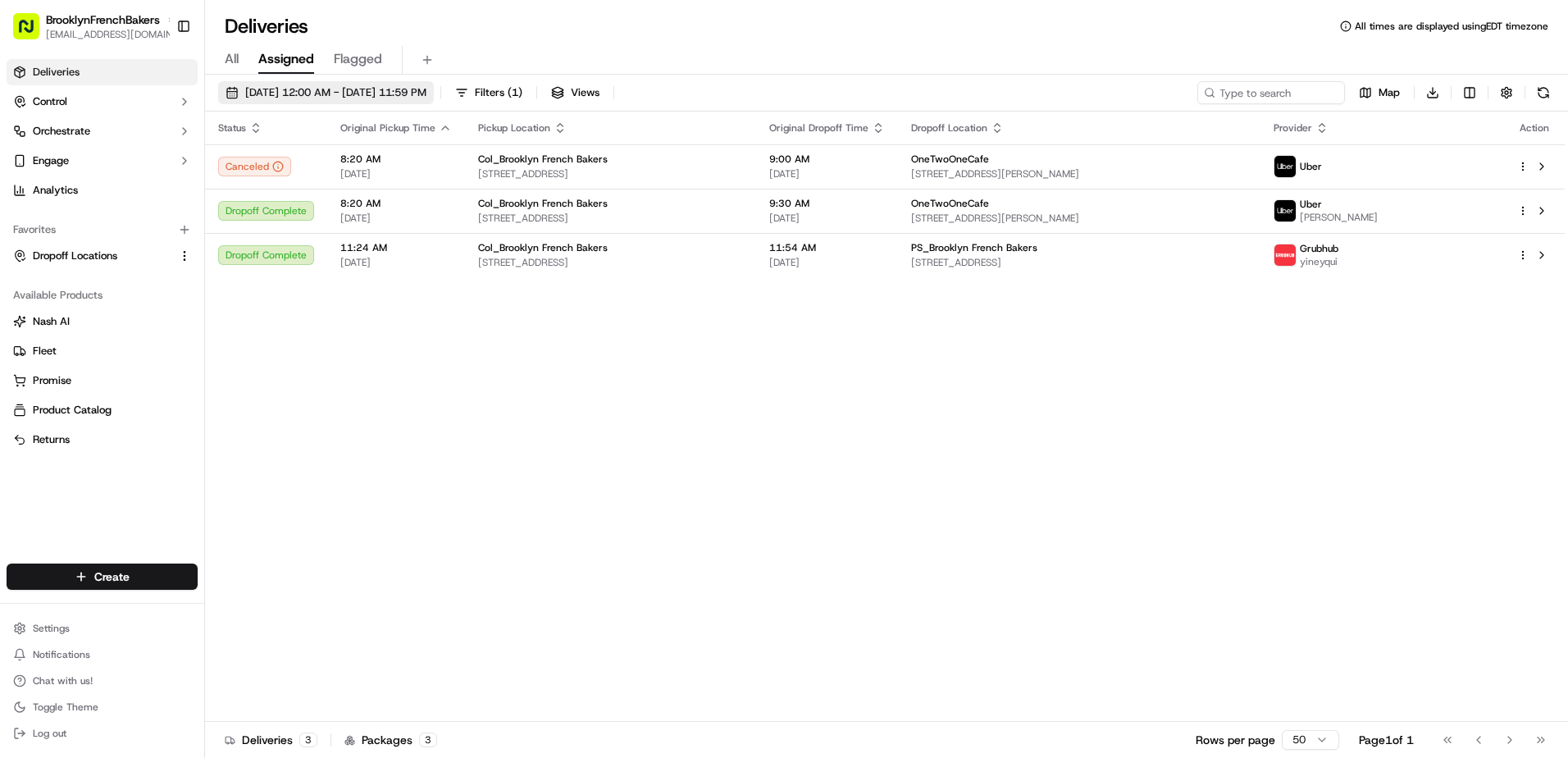
click at [323, 92] on span "[DATE] 12:00 AM - [DATE] 11:59 PM" at bounding box center [335, 92] width 181 height 15
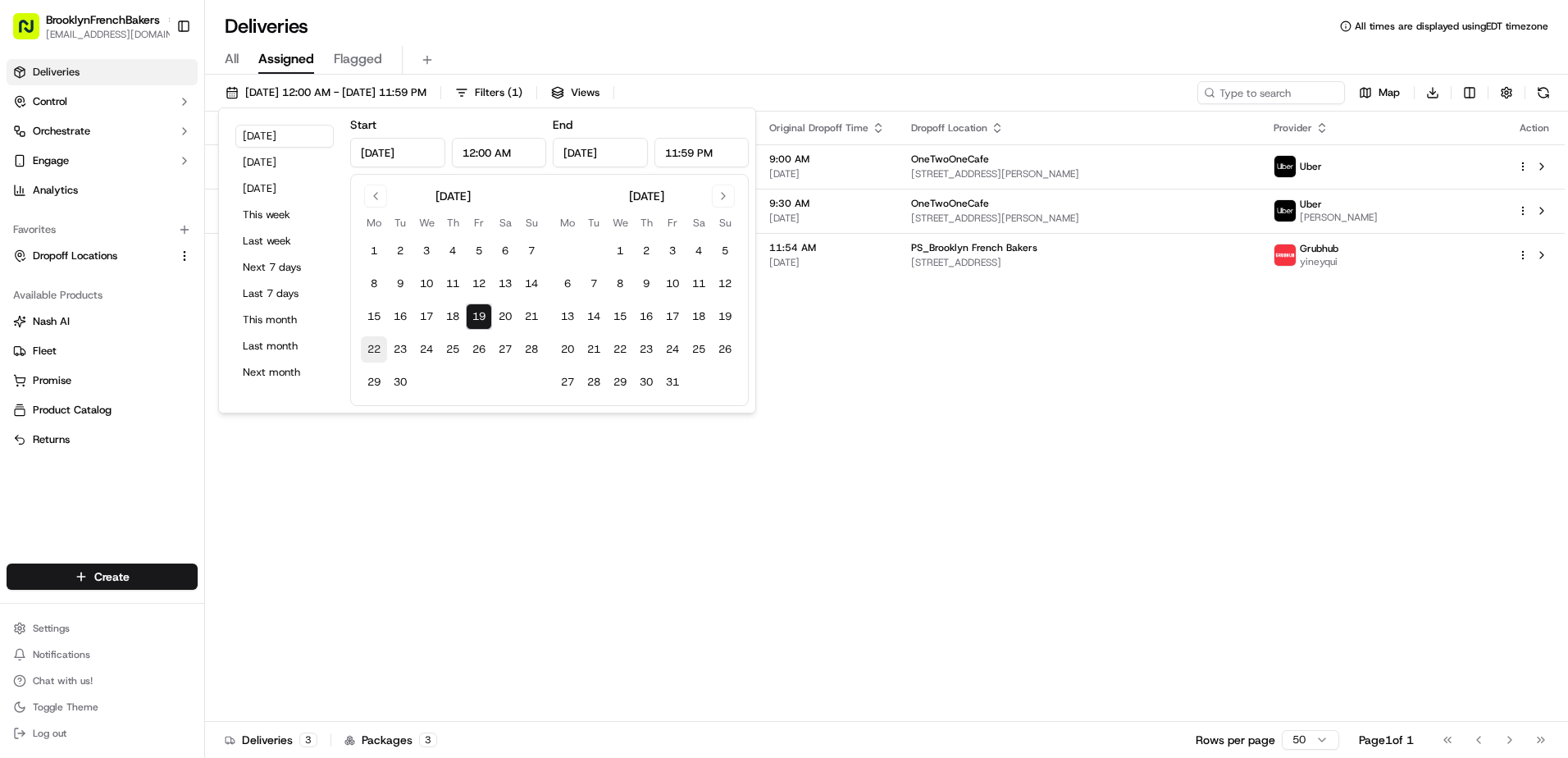
click at [375, 347] on button "22" at bounding box center [374, 349] width 26 height 26
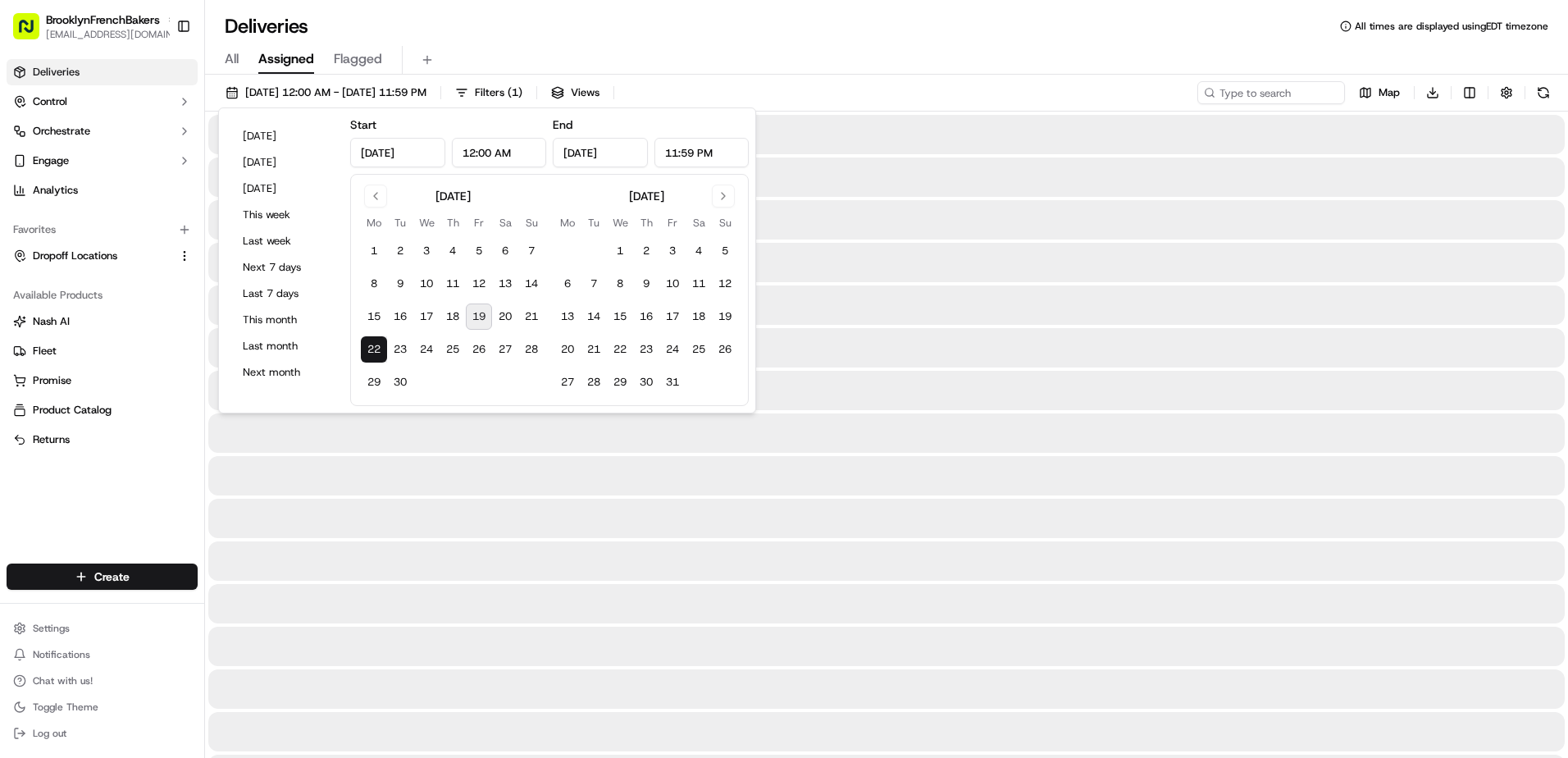
type input "[DATE]"
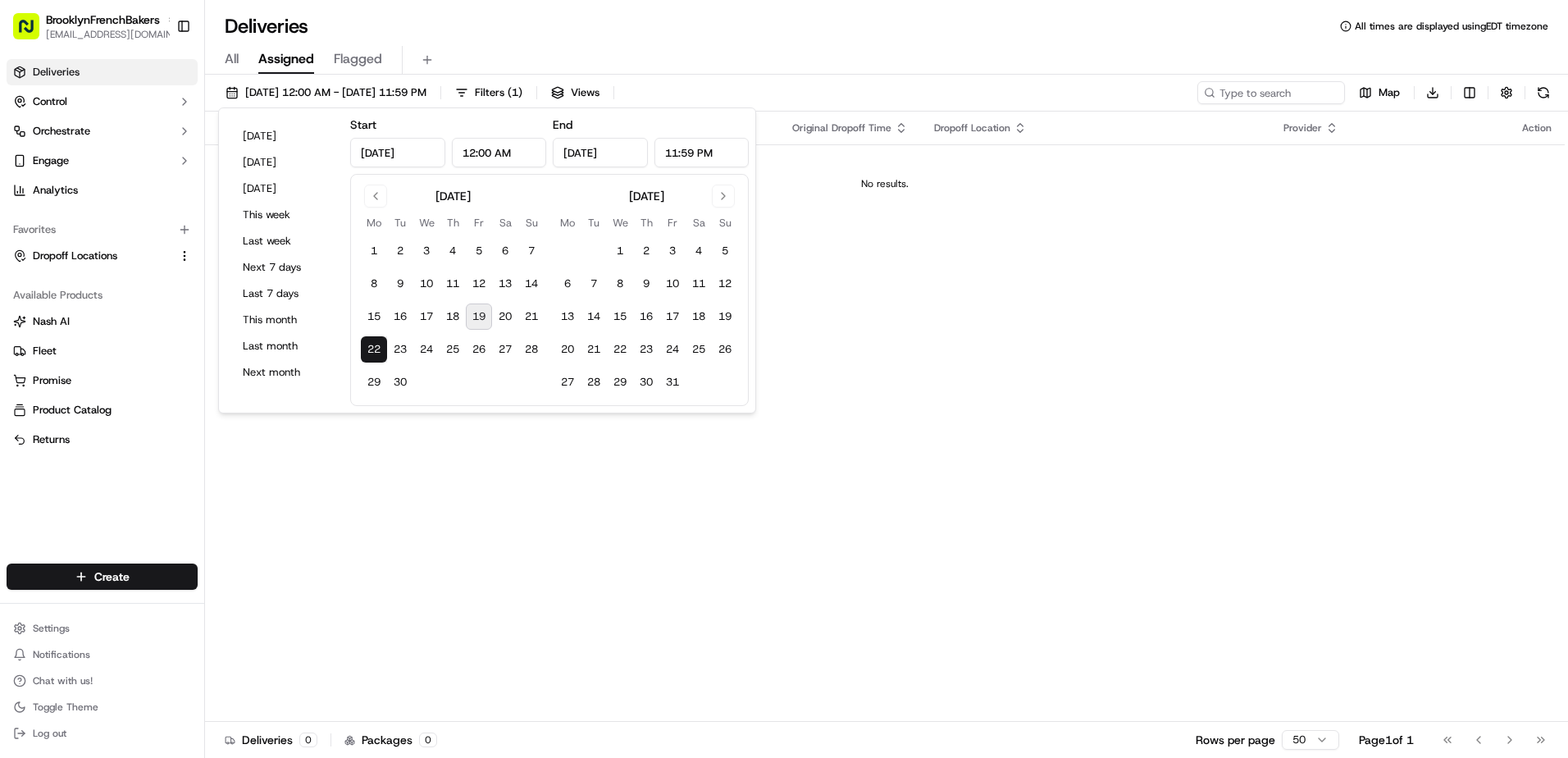
click at [604, 38] on div "Deliveries All times are displayed using EDT timezone" at bounding box center [886, 26] width 1363 height 26
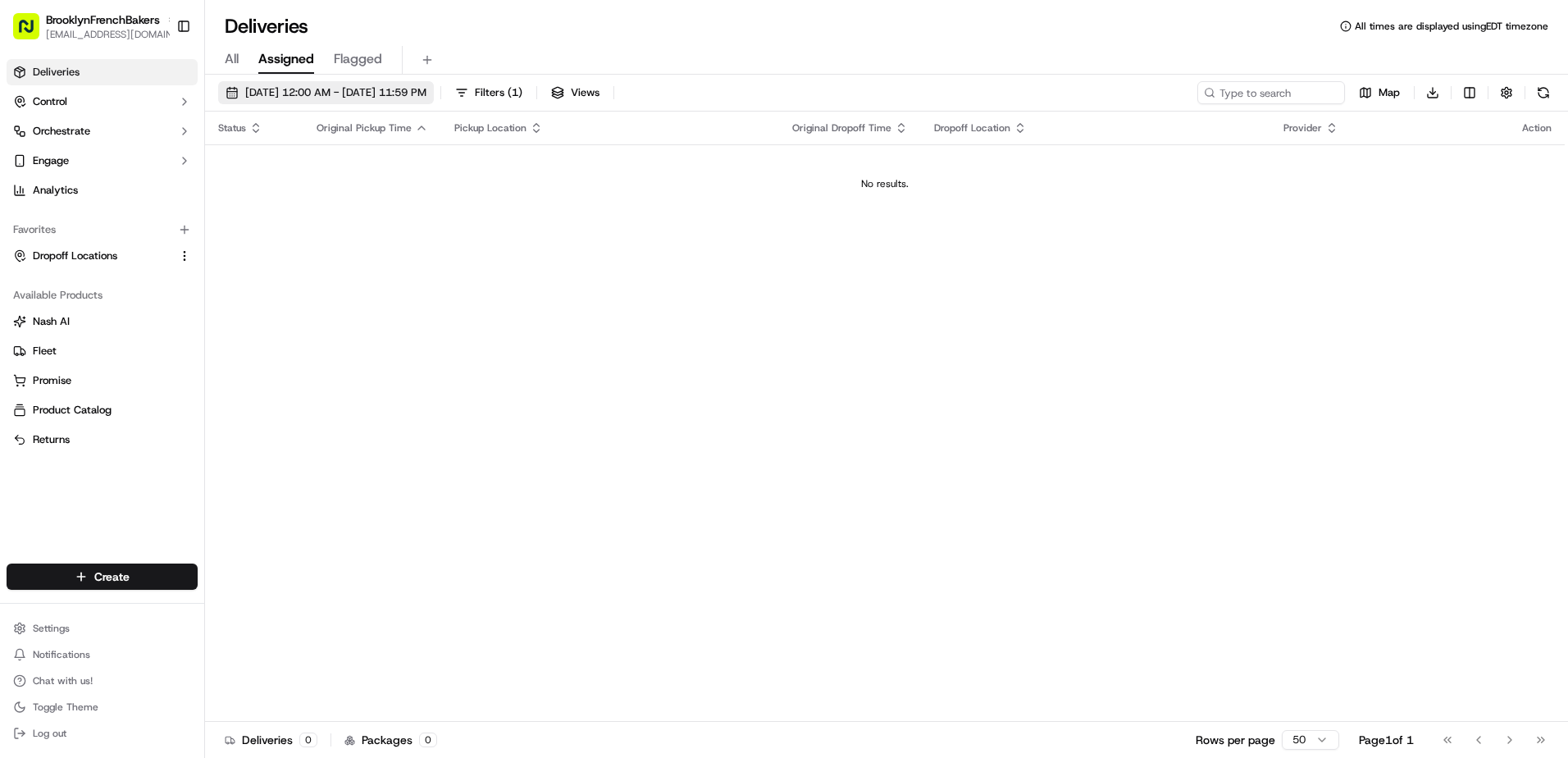
click at [426, 95] on span "[DATE] 12:00 AM - [DATE] 11:59 PM" at bounding box center [335, 92] width 181 height 15
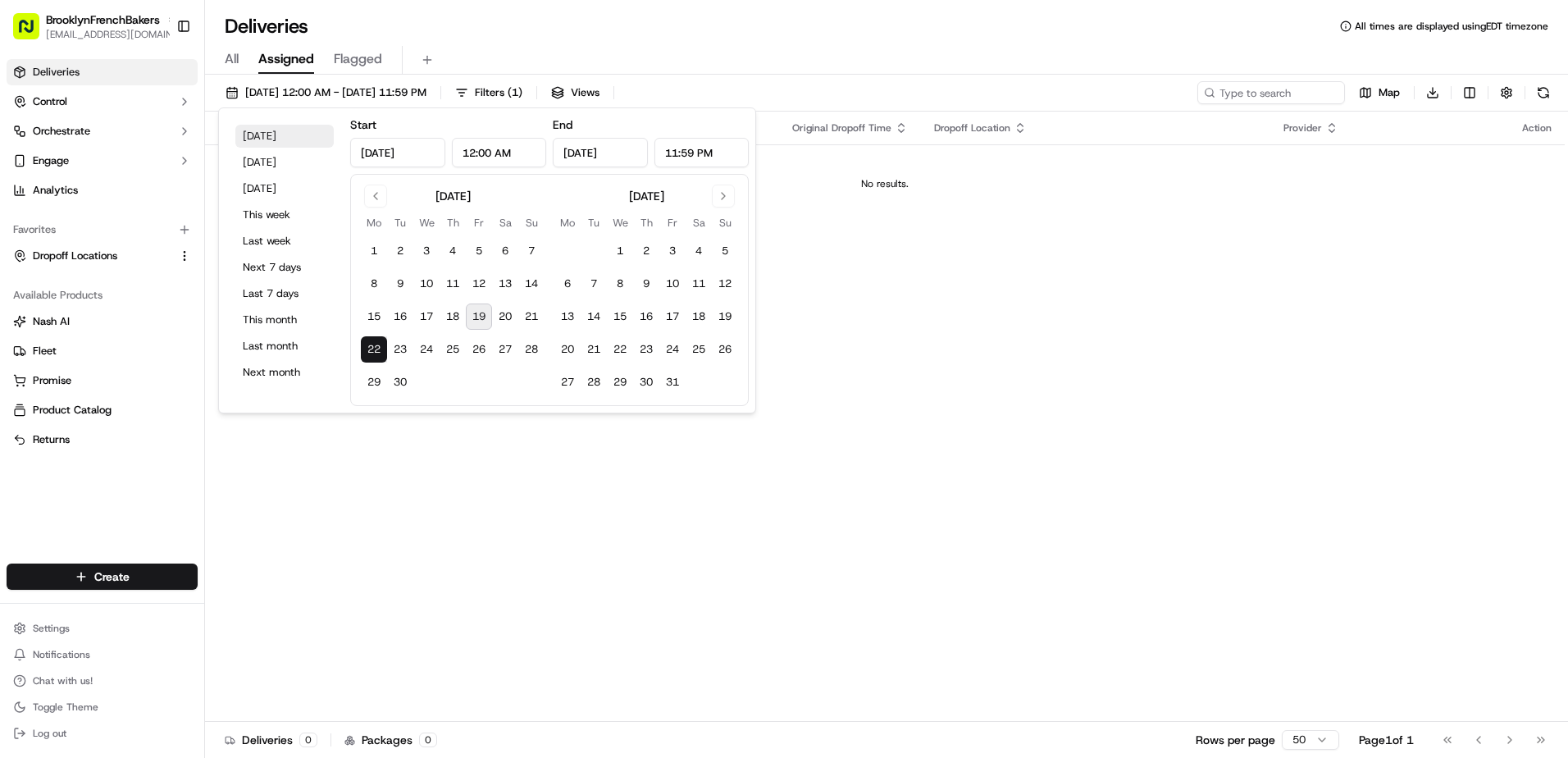
click at [282, 137] on button "[DATE]" at bounding box center [284, 136] width 98 height 23
type input "[DATE]"
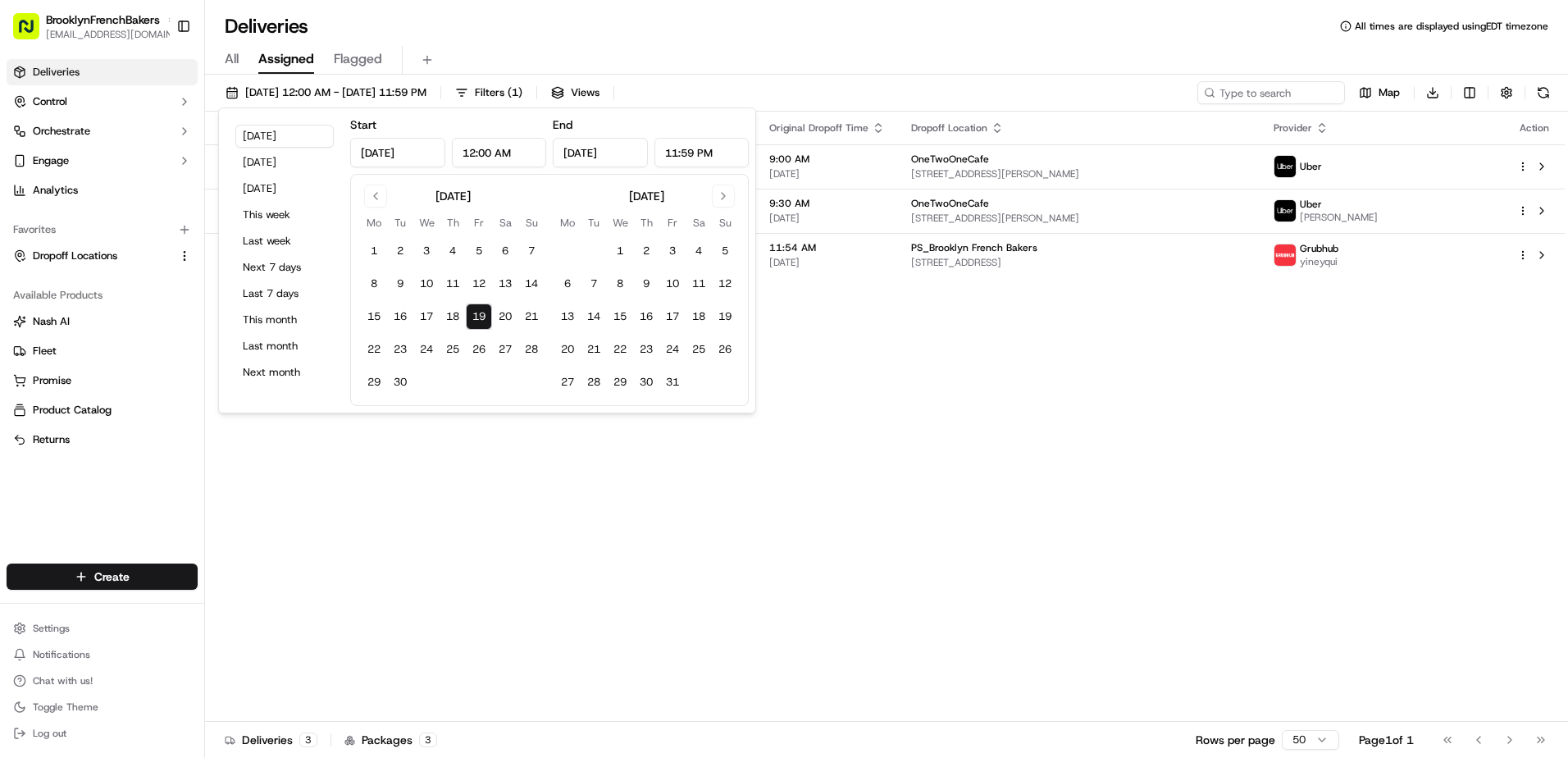
click at [779, 58] on div "All Assigned Flagged" at bounding box center [886, 60] width 1363 height 29
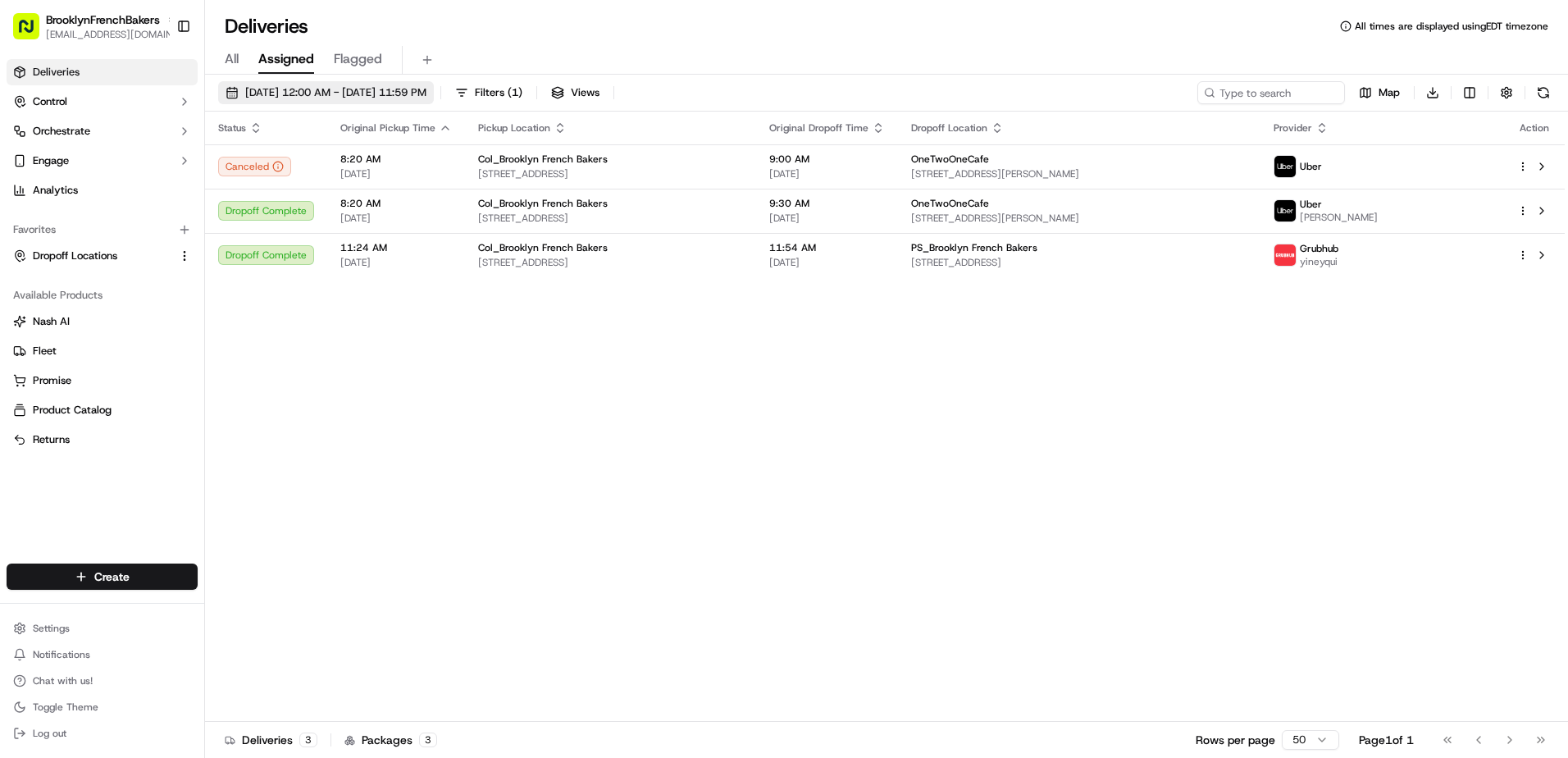
click at [434, 85] on button "[DATE] 12:00 AM - [DATE] 11:59 PM" at bounding box center [326, 93] width 216 height 23
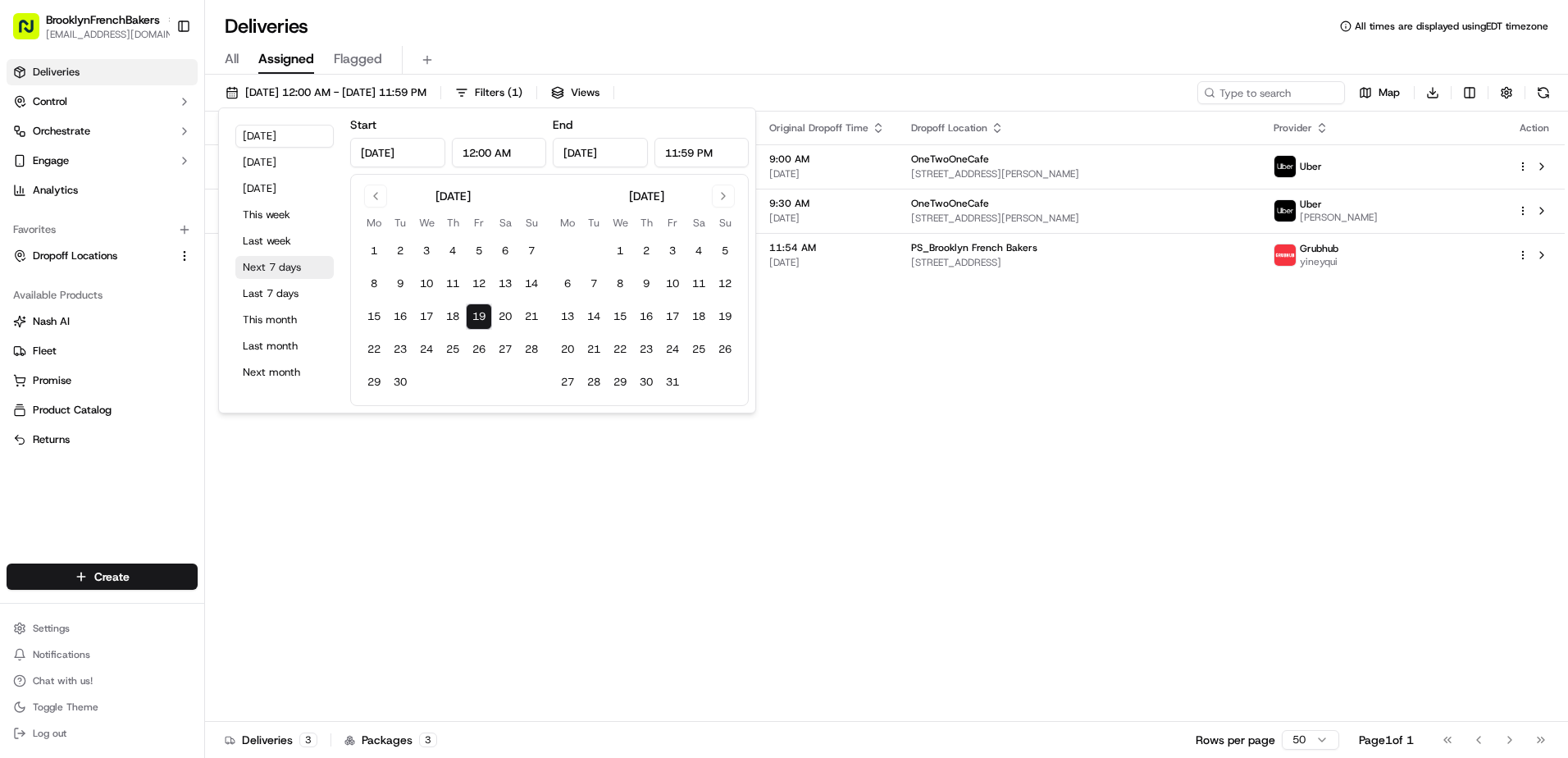
click at [293, 262] on button "Next 7 days" at bounding box center [284, 267] width 98 height 23
type input "[DATE]"
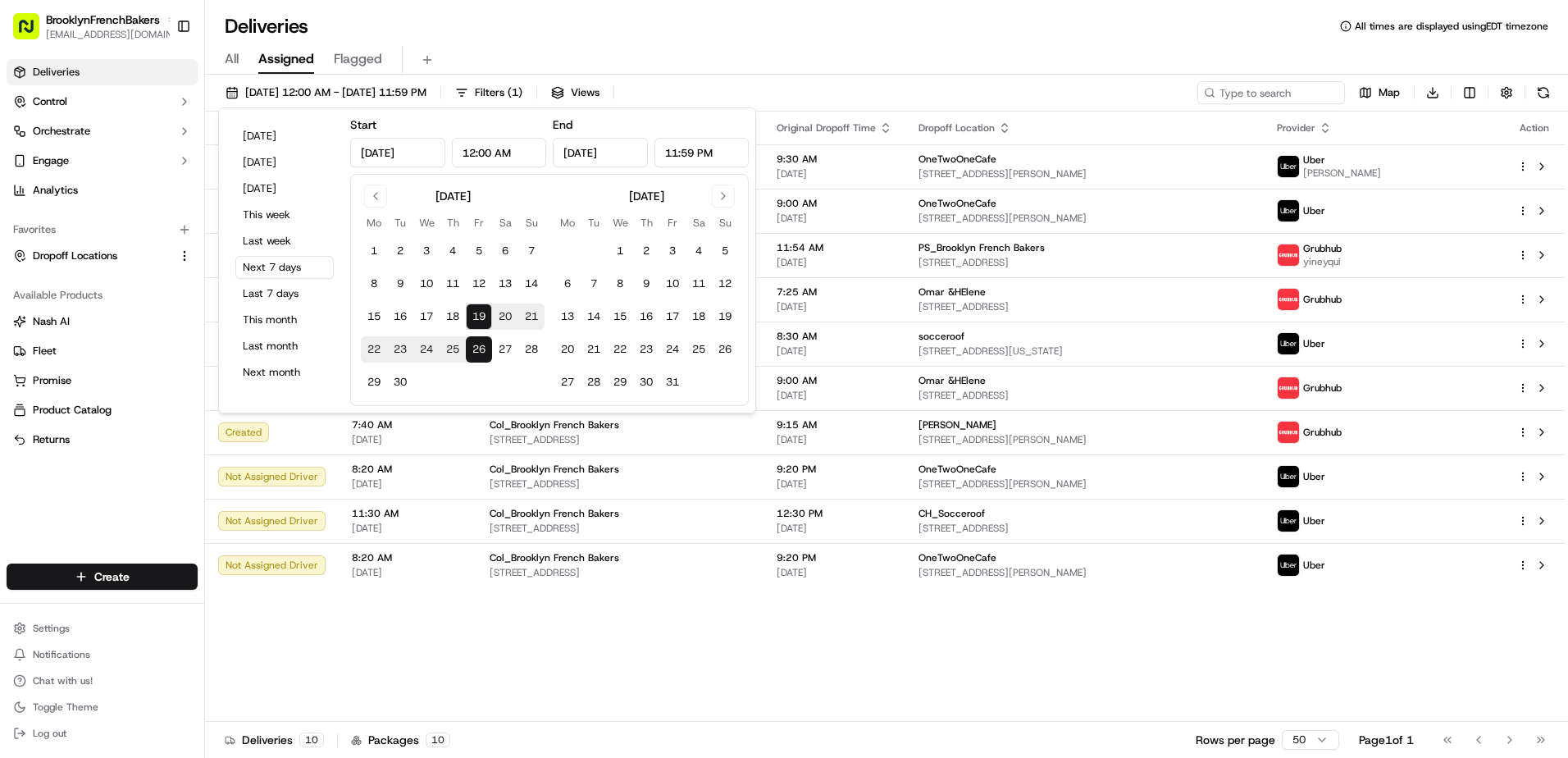
click at [490, 40] on div "All Assigned Flagged" at bounding box center [886, 57] width 1363 height 35
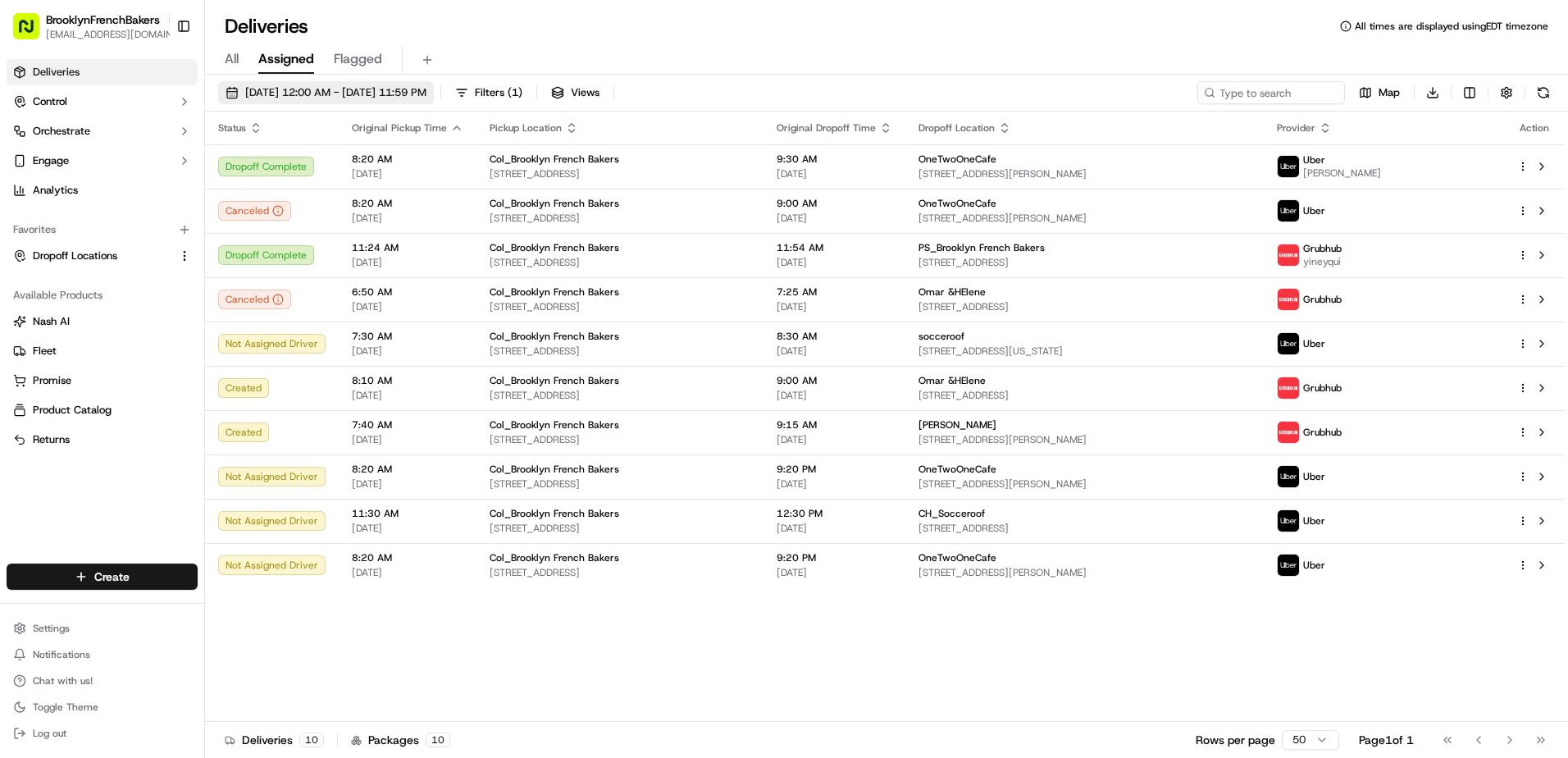
click at [257, 98] on span "[DATE] 12:00 AM - [DATE] 11:59 PM" at bounding box center [335, 92] width 181 height 15
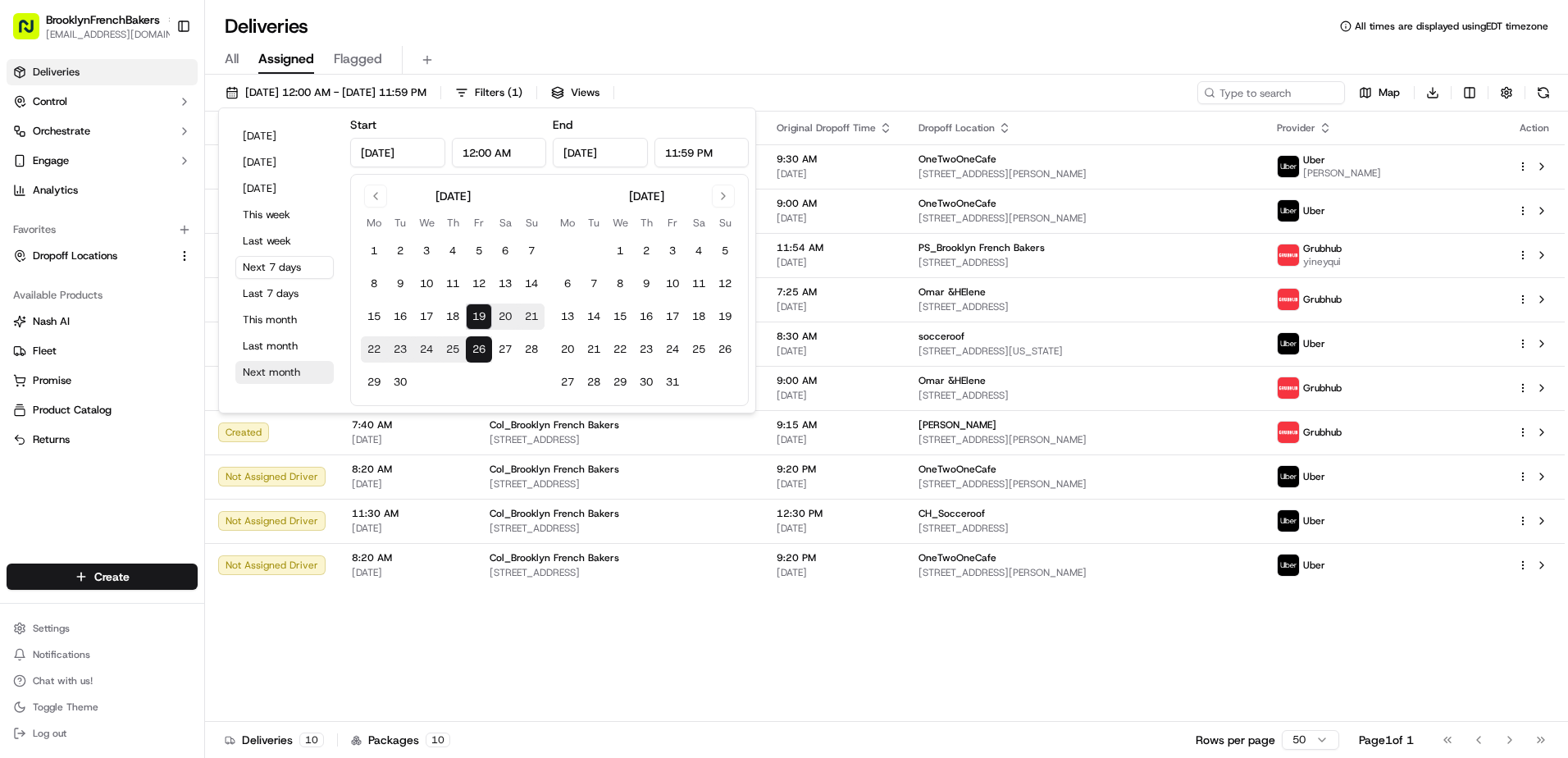
click at [276, 365] on button "Next month" at bounding box center [284, 372] width 98 height 23
type input "[DATE]"
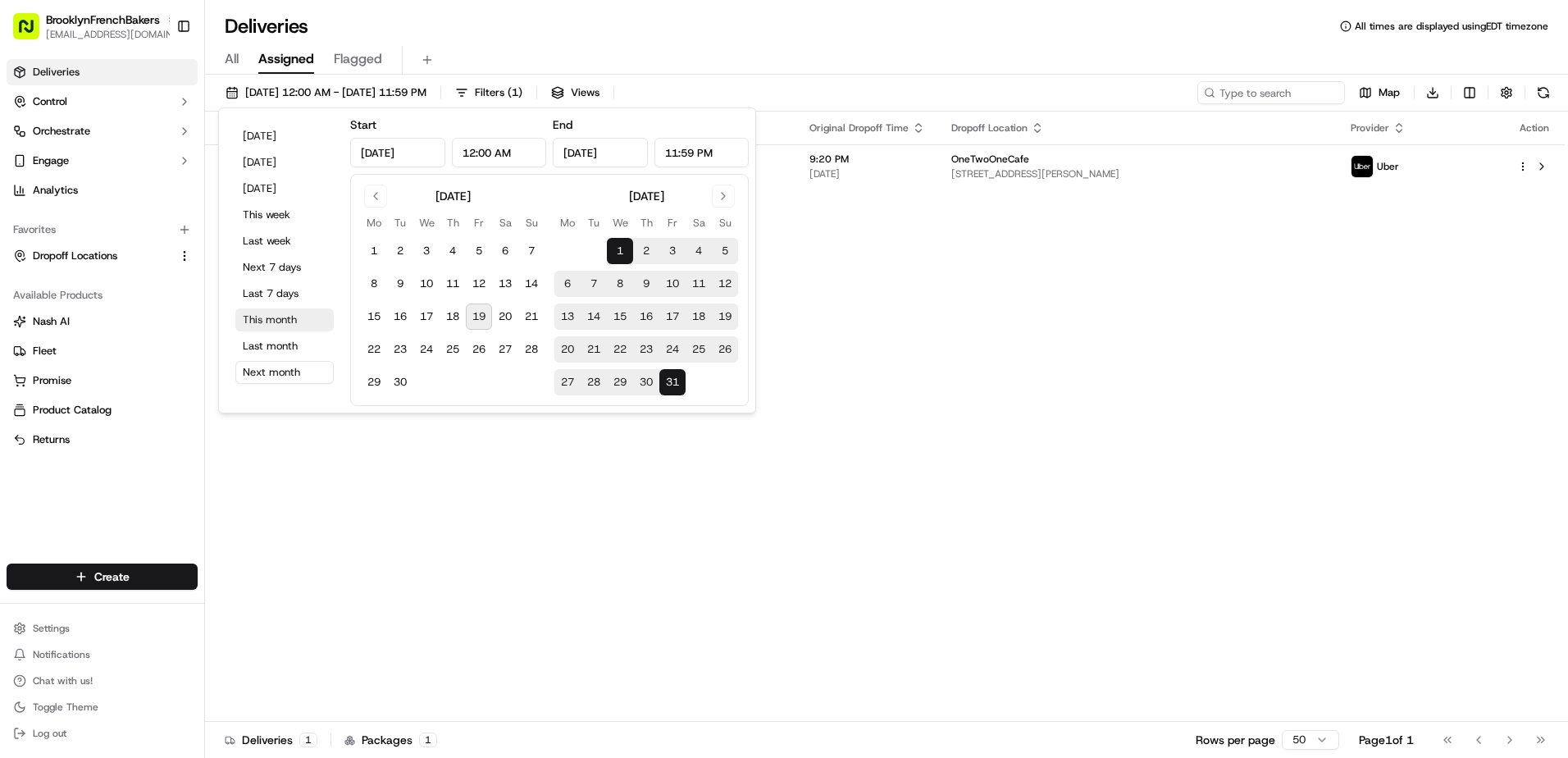
click at [294, 322] on button "This month" at bounding box center [284, 319] width 98 height 23
type input "[DATE]"
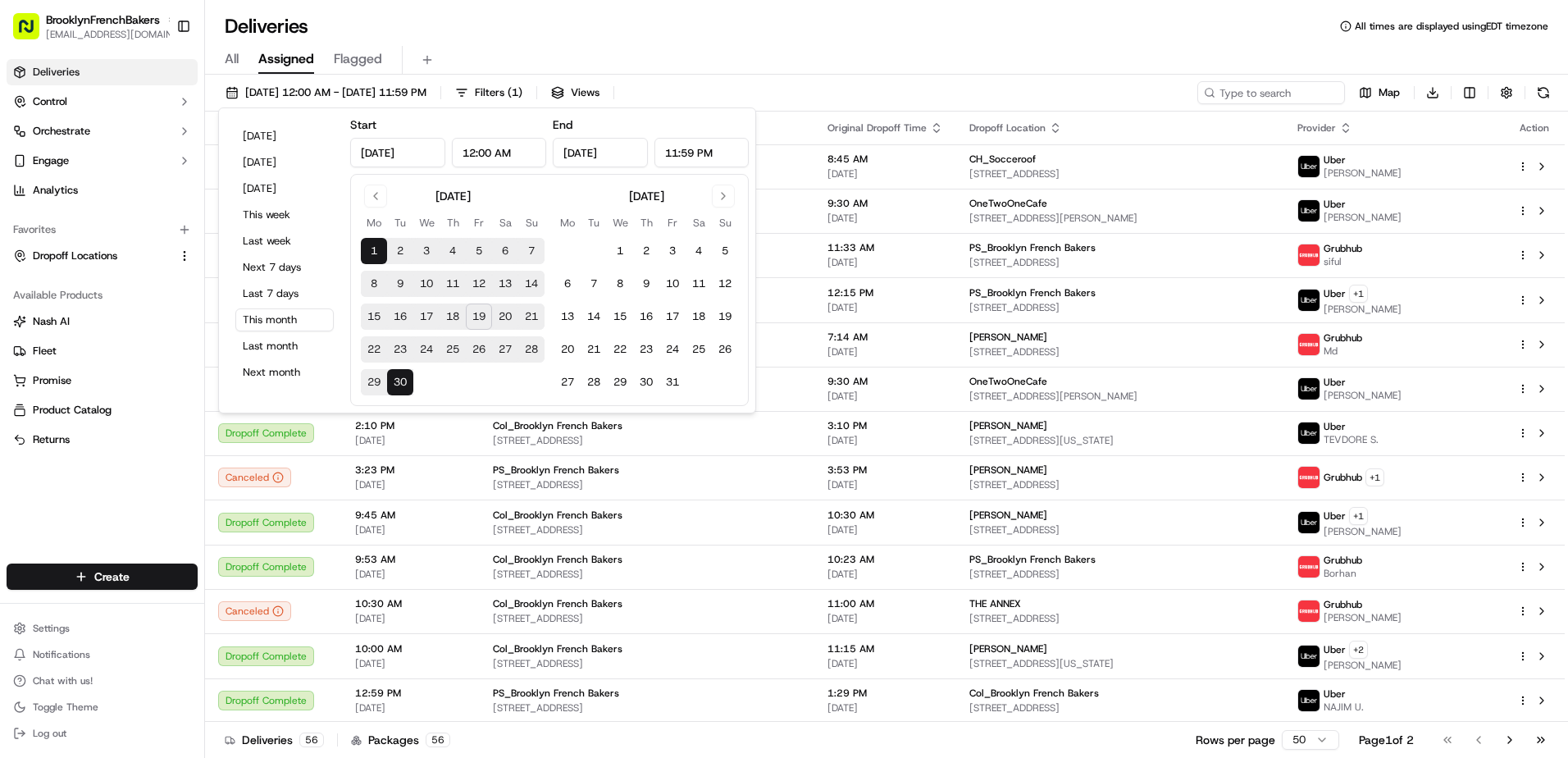
click at [491, 39] on div "All Assigned Flagged" at bounding box center [886, 57] width 1363 height 35
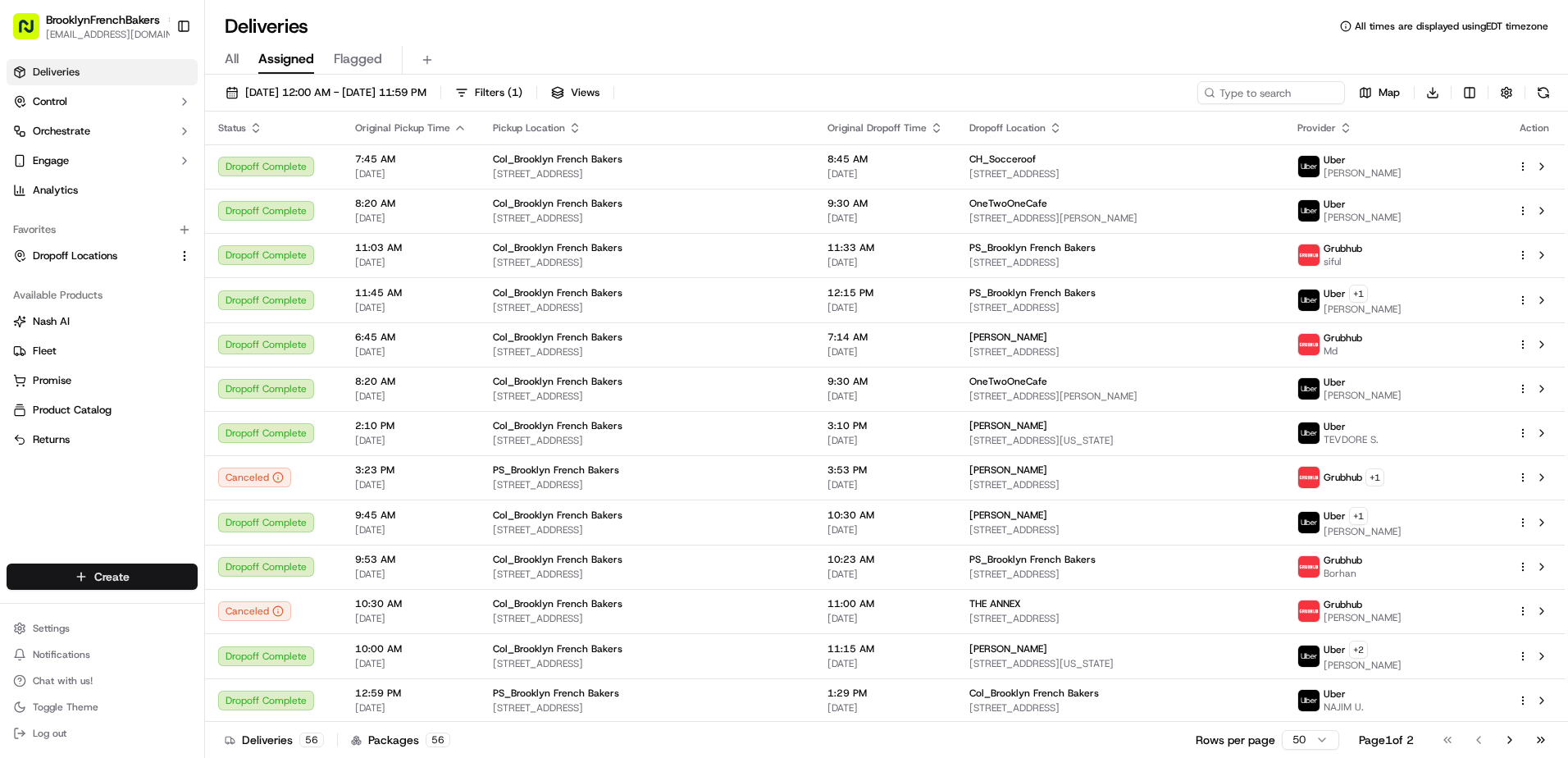
click at [152, 566] on html "BrooklynFrenchBakers [EMAIL_ADDRESS][DOMAIN_NAME] Toggle Sidebar Deliveries Con…" at bounding box center [784, 379] width 1568 height 758
click at [234, 54] on html "BrooklynFrenchBakers [EMAIL_ADDRESS][DOMAIN_NAME] Toggle Sidebar Deliveries Con…" at bounding box center [784, 379] width 1568 height 758
click at [234, 54] on span "All" at bounding box center [232, 59] width 14 height 19
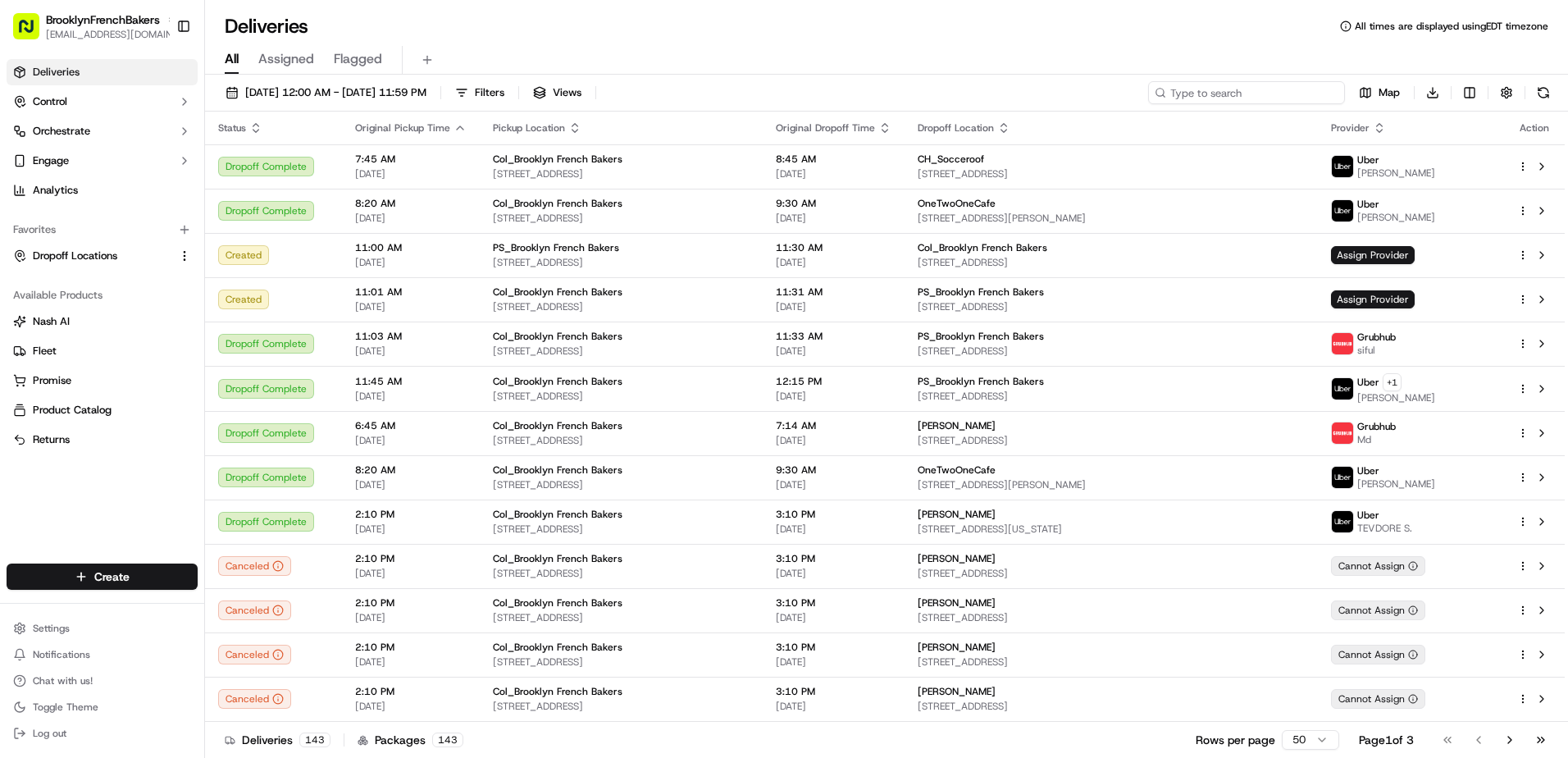
click at [1264, 97] on input at bounding box center [1246, 93] width 197 height 23
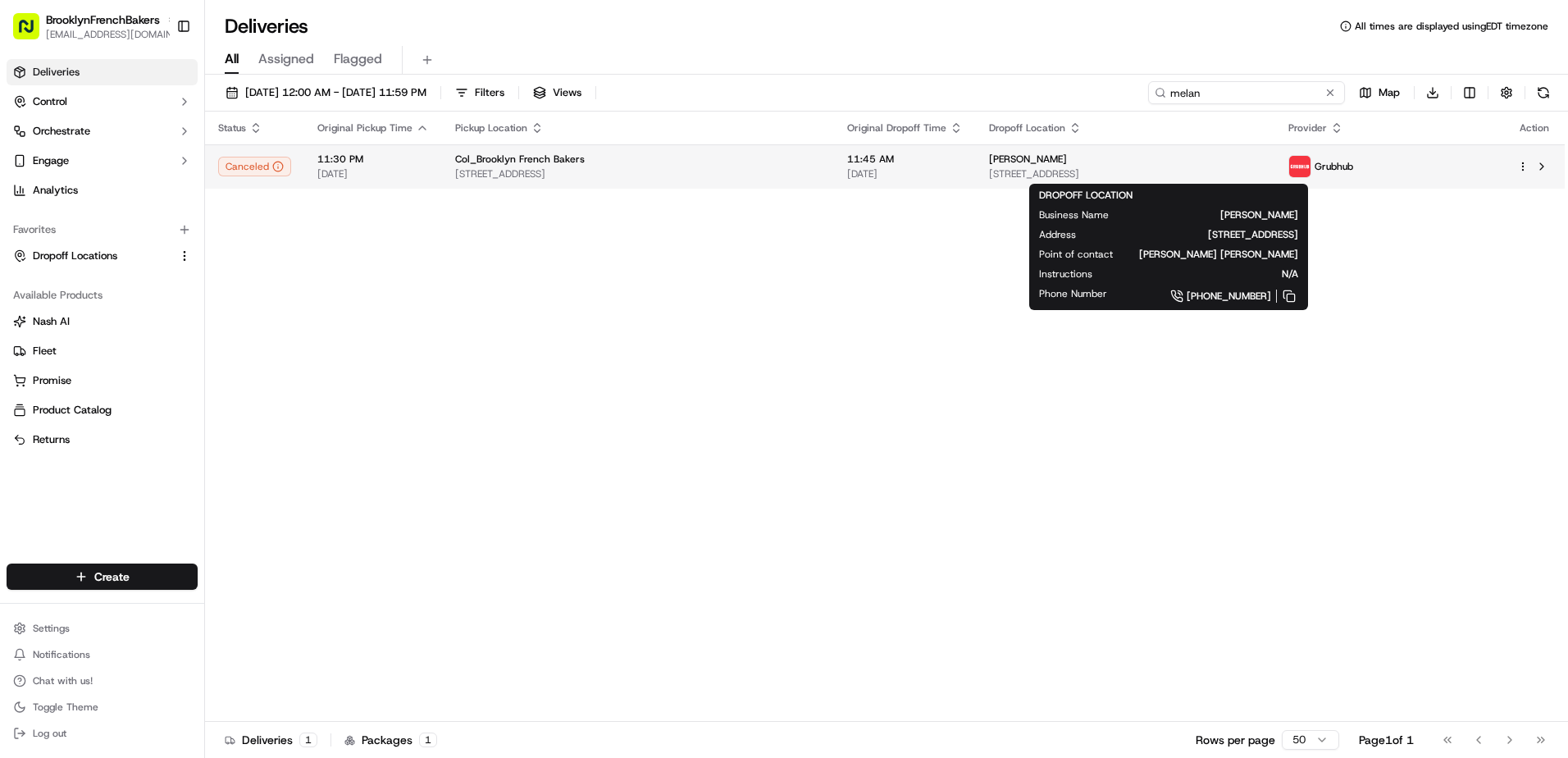
type input "melan"
click at [1171, 165] on div "[PERSON_NAME]" at bounding box center [1125, 158] width 273 height 13
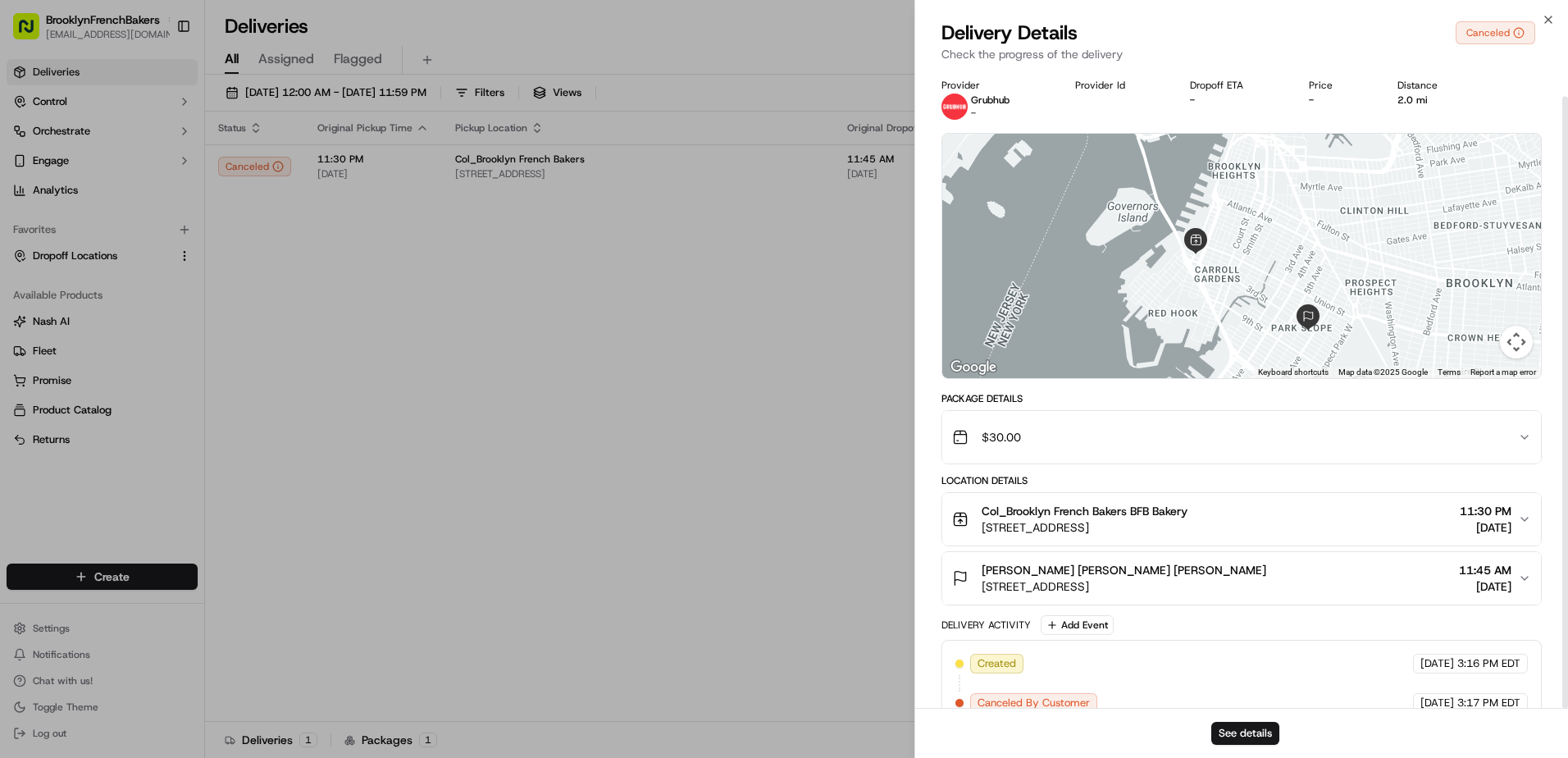
scroll to position [29, 0]
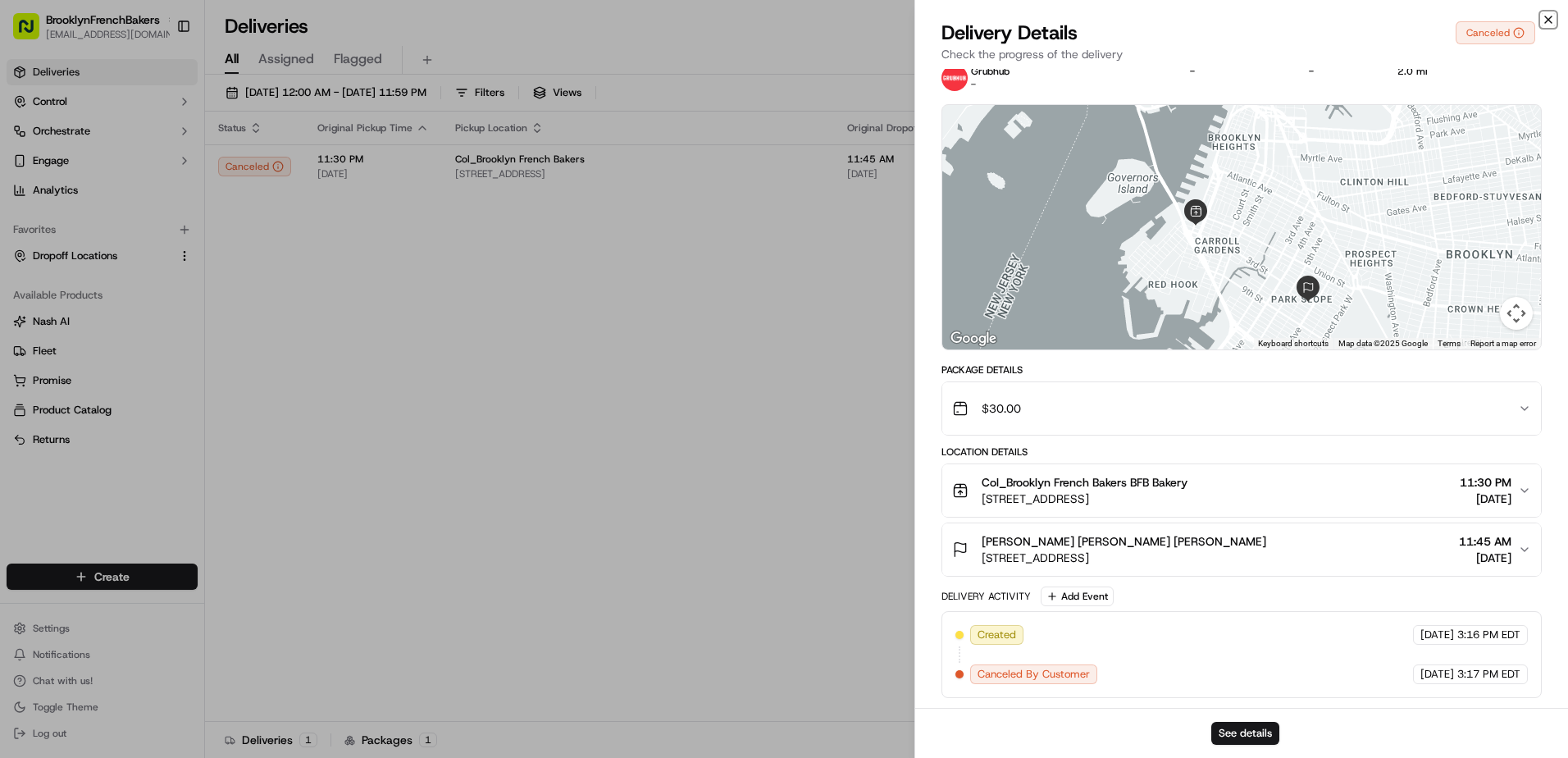
click at [1544, 25] on icon "button" at bounding box center [1548, 19] width 13 height 13
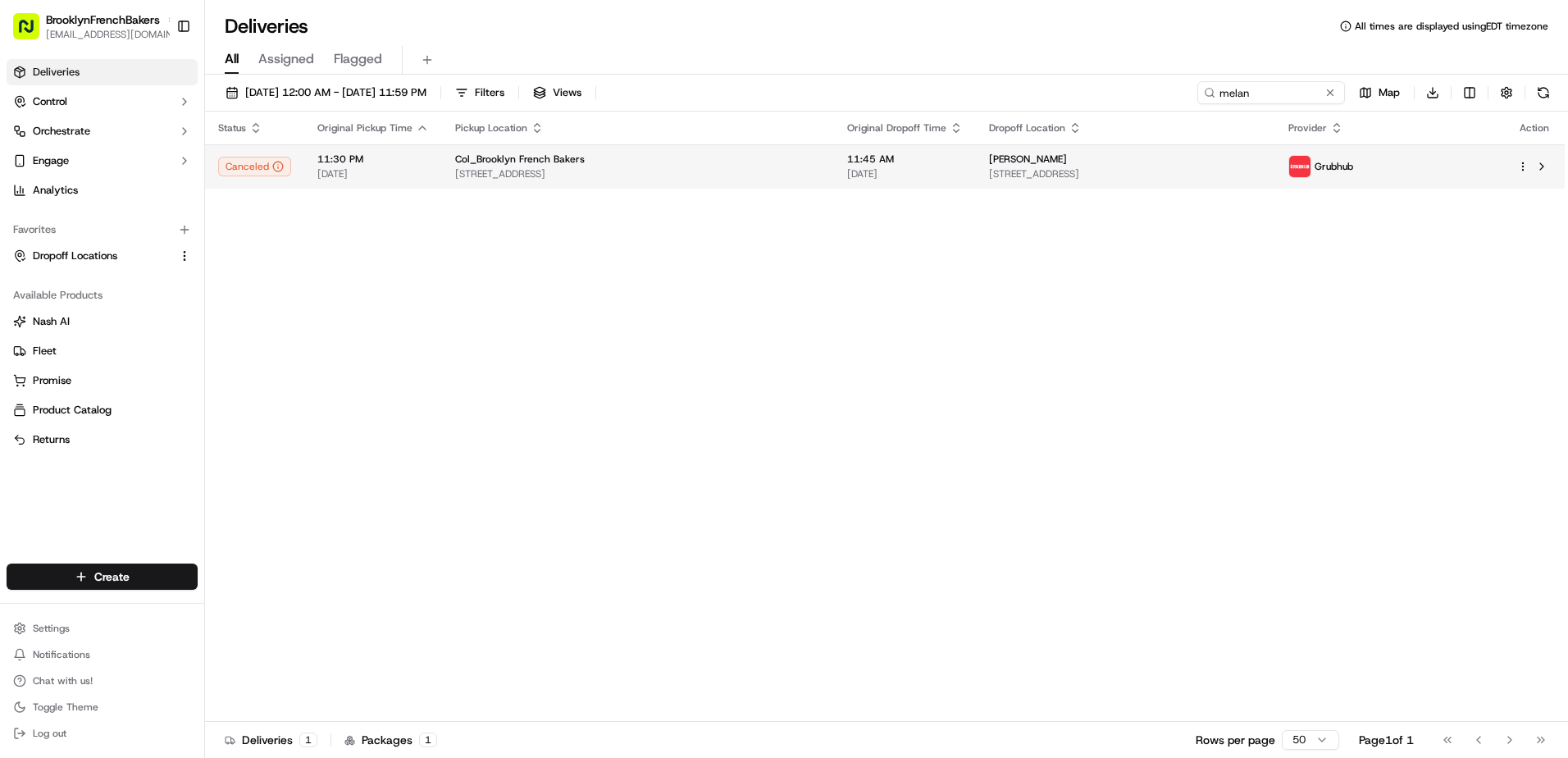
click at [1521, 162] on html "BrooklynFrenchBakers [EMAIL_ADDRESS][DOMAIN_NAME] Toggle Sidebar Deliveries Con…" at bounding box center [784, 379] width 1568 height 758
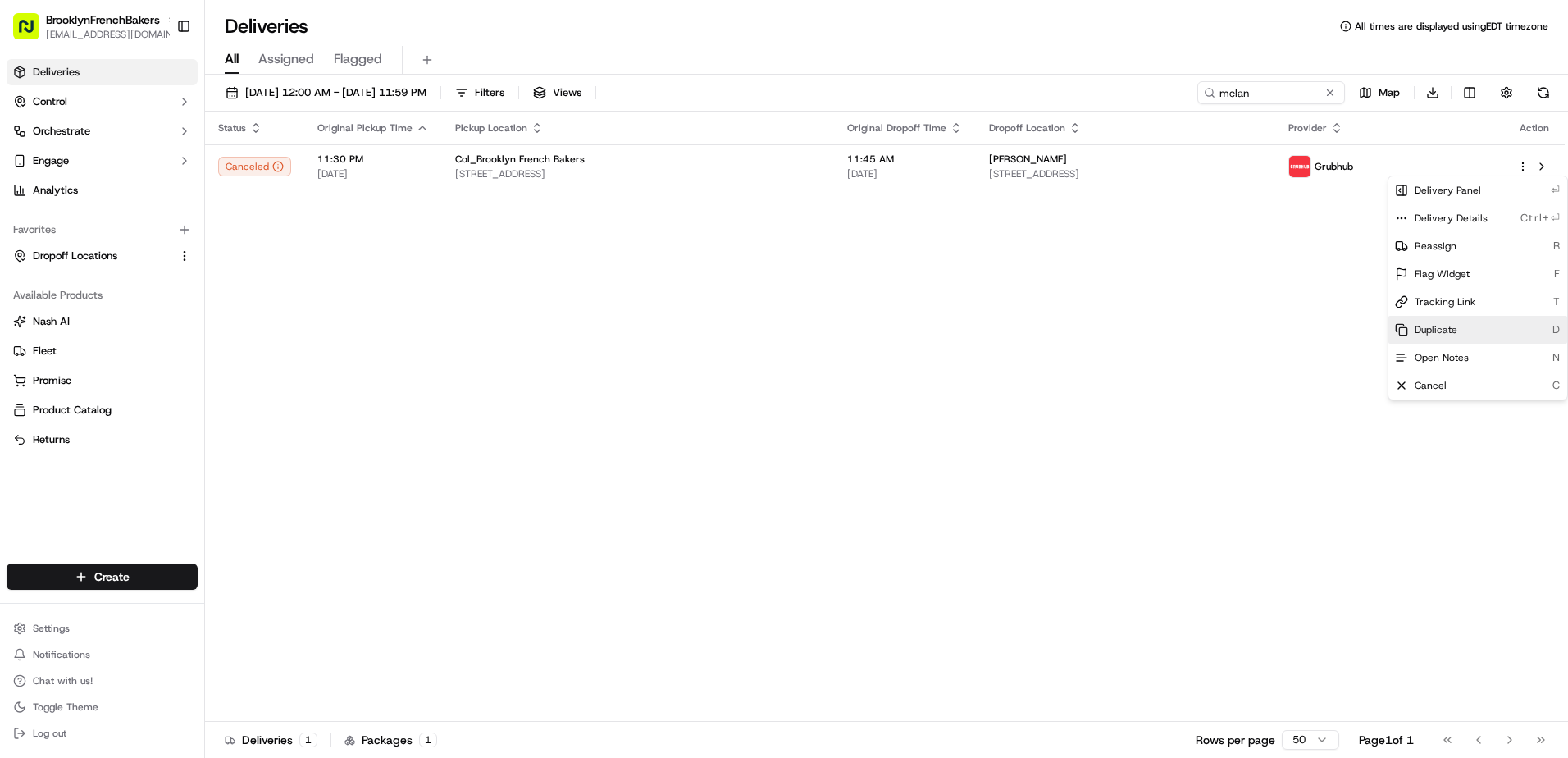
click at [1471, 326] on div "Duplicate D" at bounding box center [1478, 330] width 178 height 28
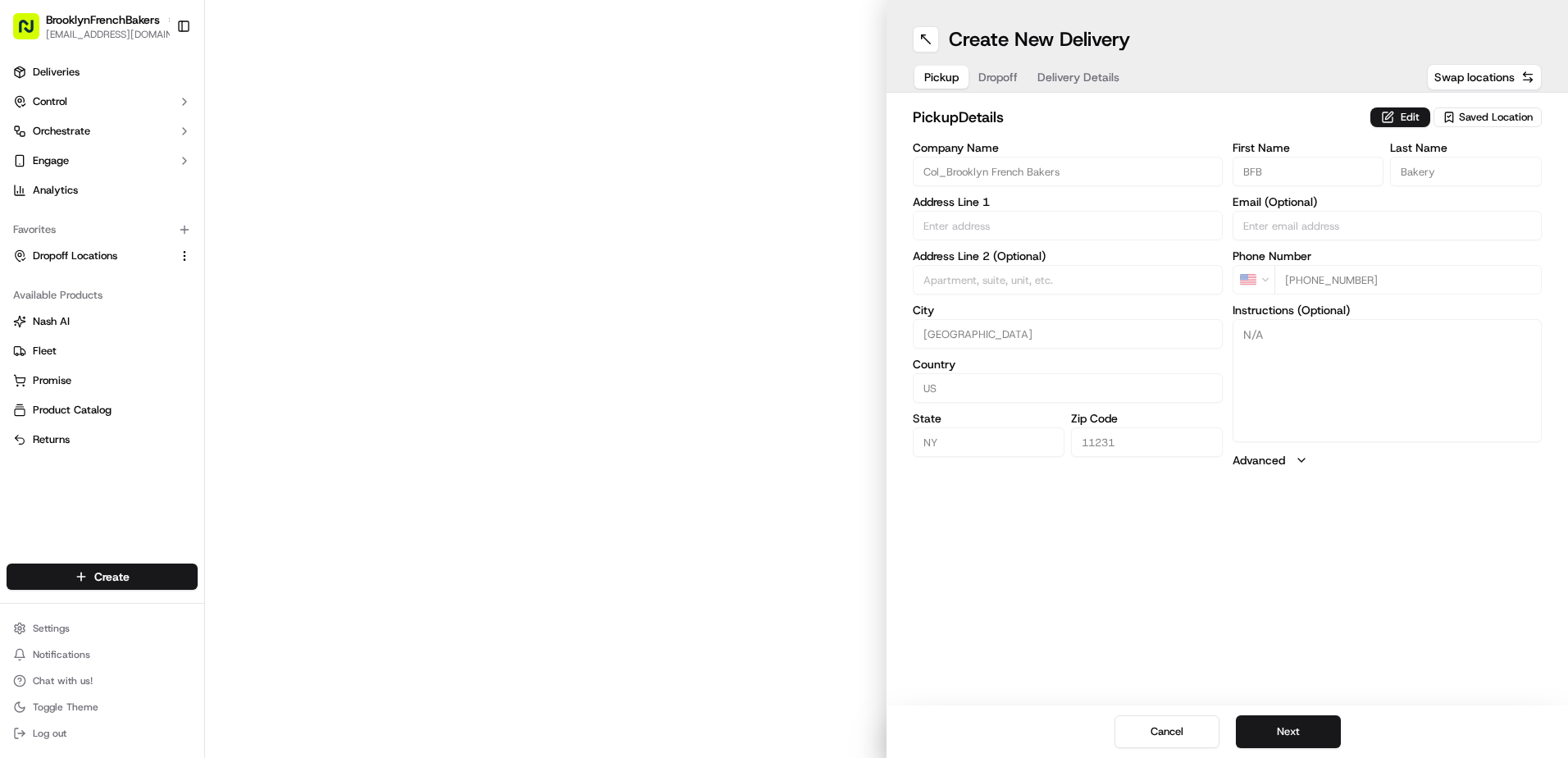
type input "[STREET_ADDRESS]"
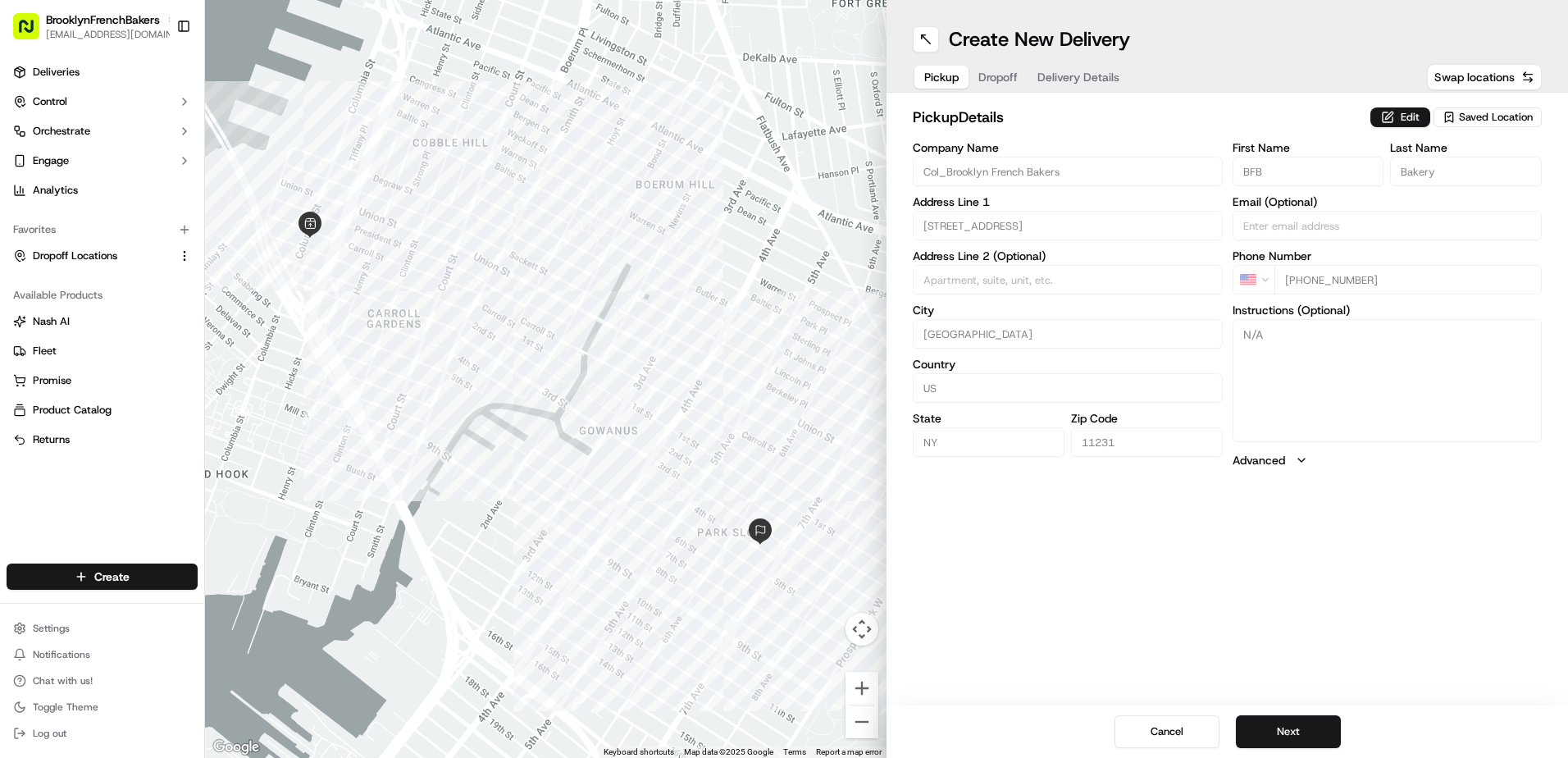
click at [1106, 78] on span "Delivery Details" at bounding box center [1079, 77] width 82 height 17
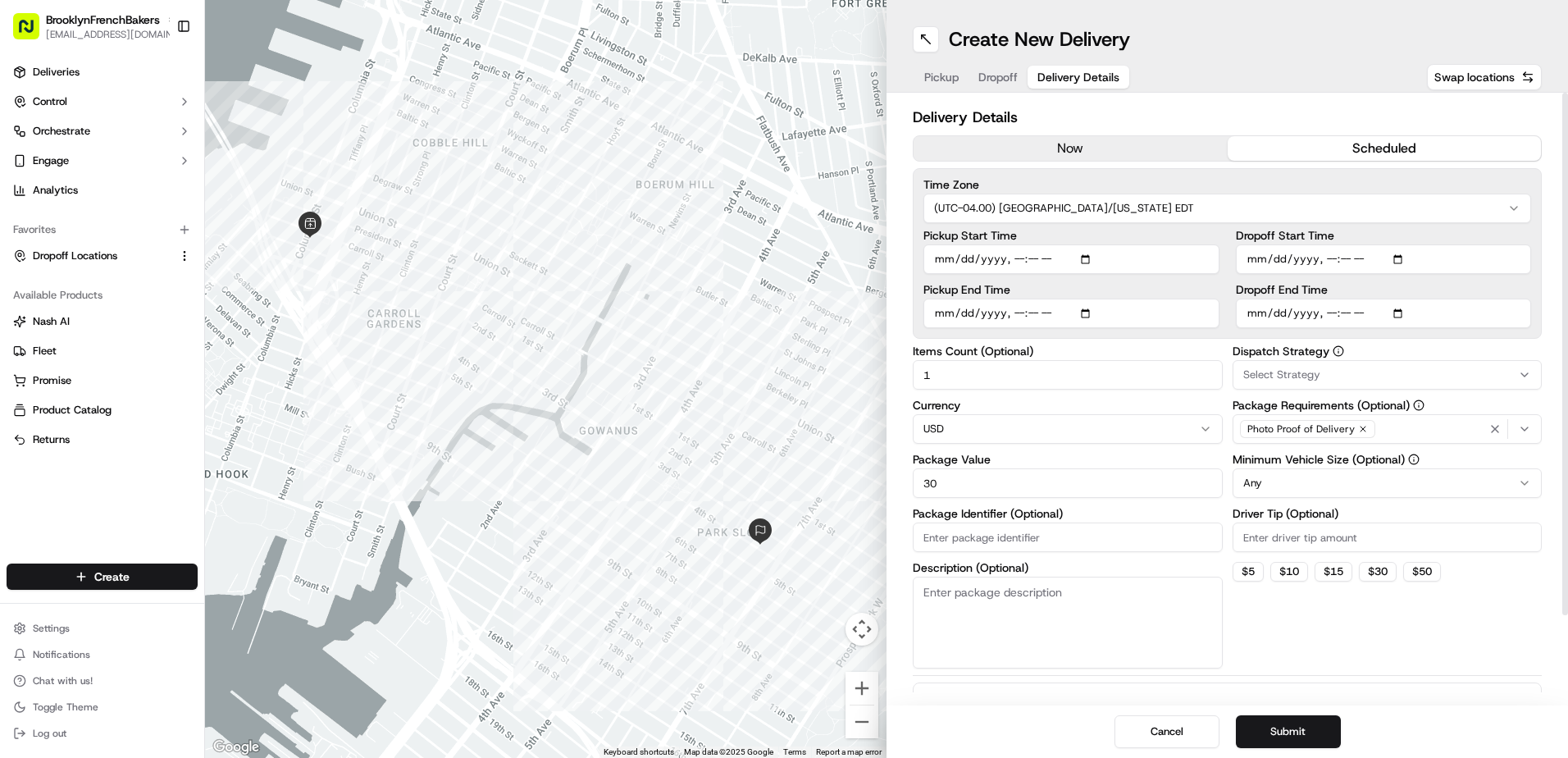
click at [1405, 315] on input "Dropoff End Time" at bounding box center [1384, 313] width 296 height 30
click at [1446, 661] on div "Dispatch Strategy Select Strategy Package Requirements (Optional) Photo Proof o…" at bounding box center [1388, 507] width 310 height 323
type input "[DATE]T12:30"
click at [1303, 727] on button "Submit" at bounding box center [1289, 731] width 105 height 32
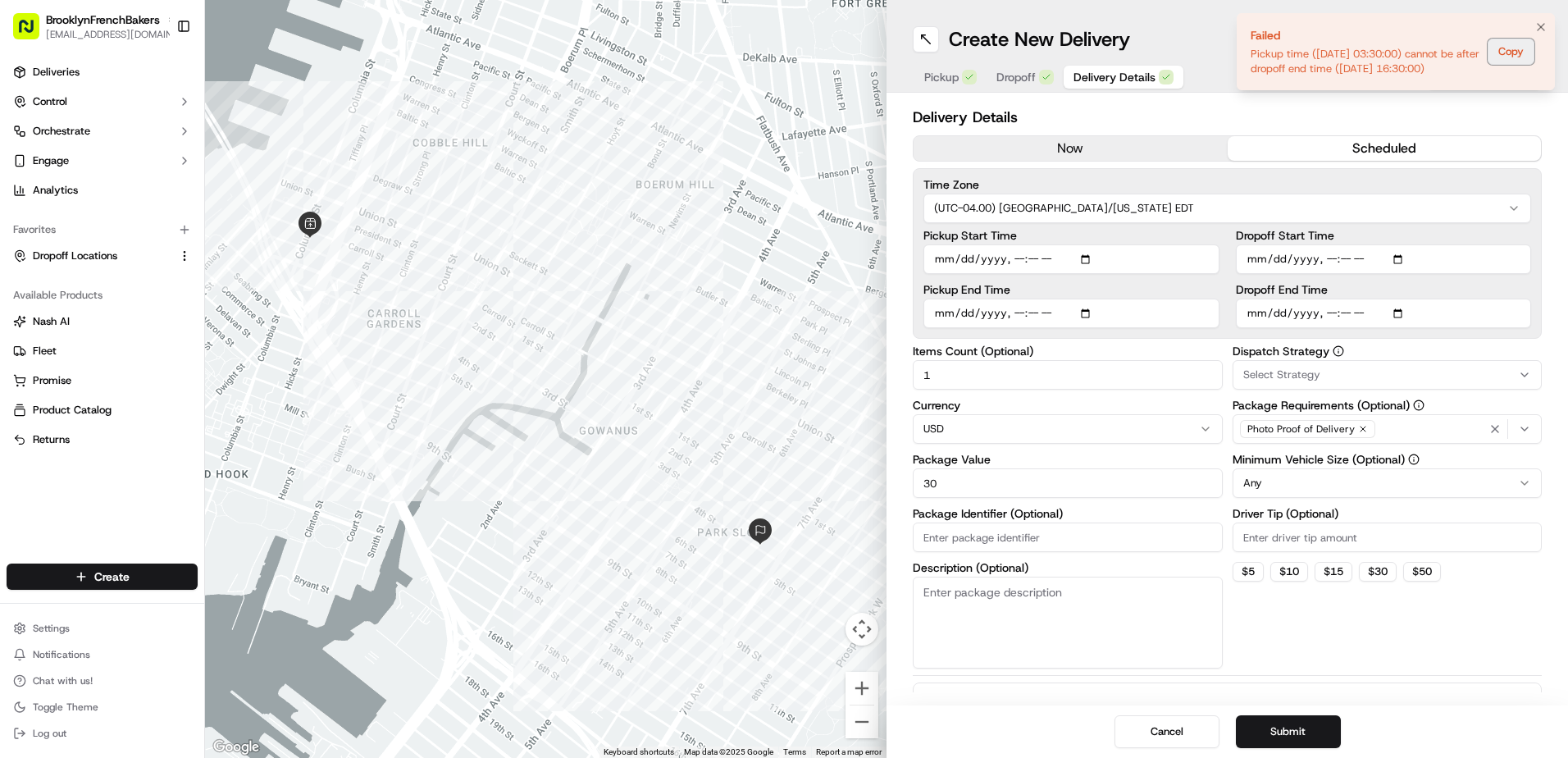
click at [1524, 65] on button "Copy" at bounding box center [1510, 52] width 46 height 26
click at [1058, 263] on input "Pickup Start Time" at bounding box center [1071, 259] width 296 height 30
type input "2025-09-22T11:30"
click at [1214, 237] on label "Pickup Start Time" at bounding box center [1071, 235] width 296 height 11
click at [1214, 244] on input "Pickup Start Time" at bounding box center [1071, 259] width 296 height 30
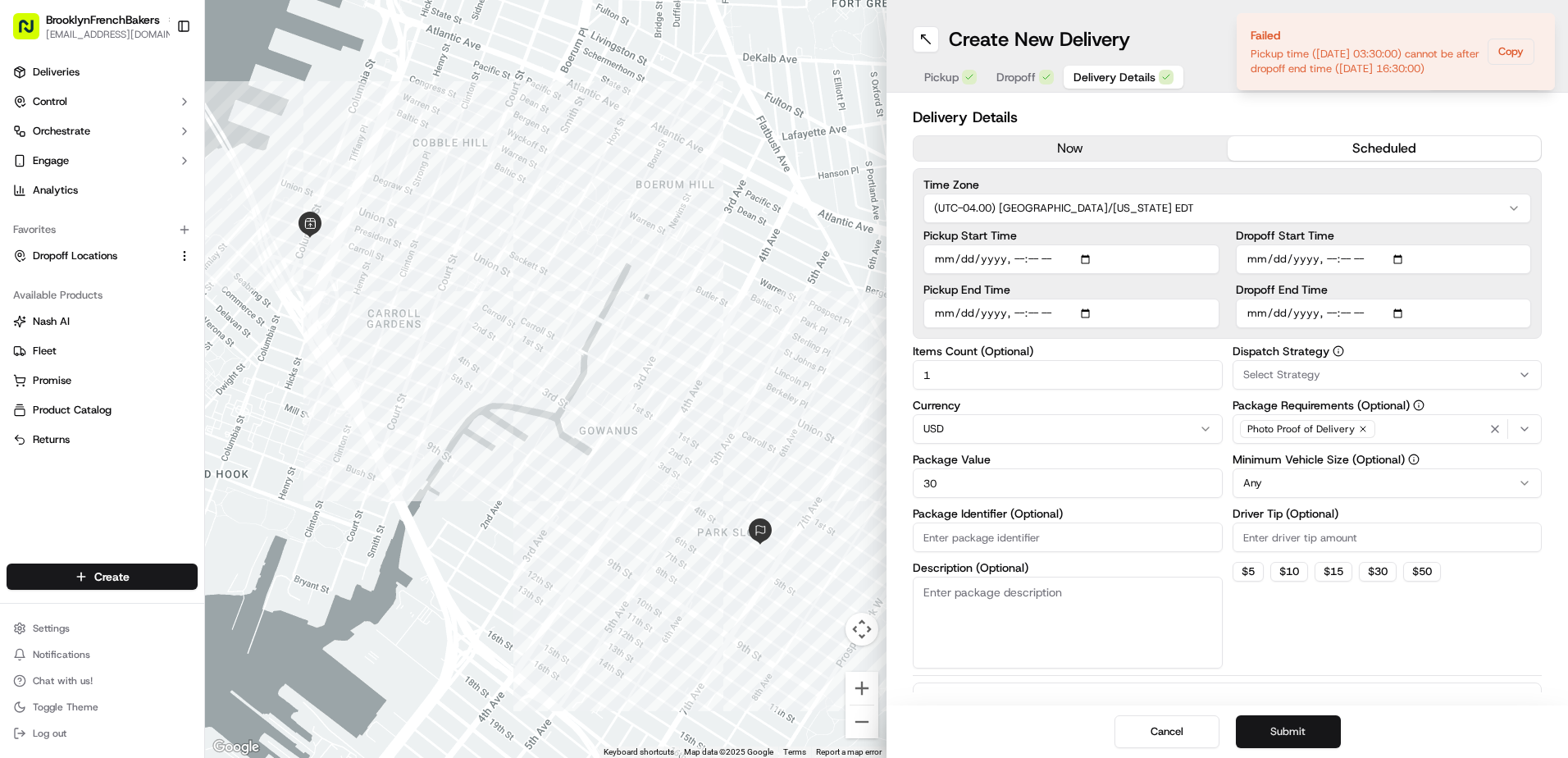
click at [1319, 734] on button "Submit" at bounding box center [1289, 731] width 105 height 32
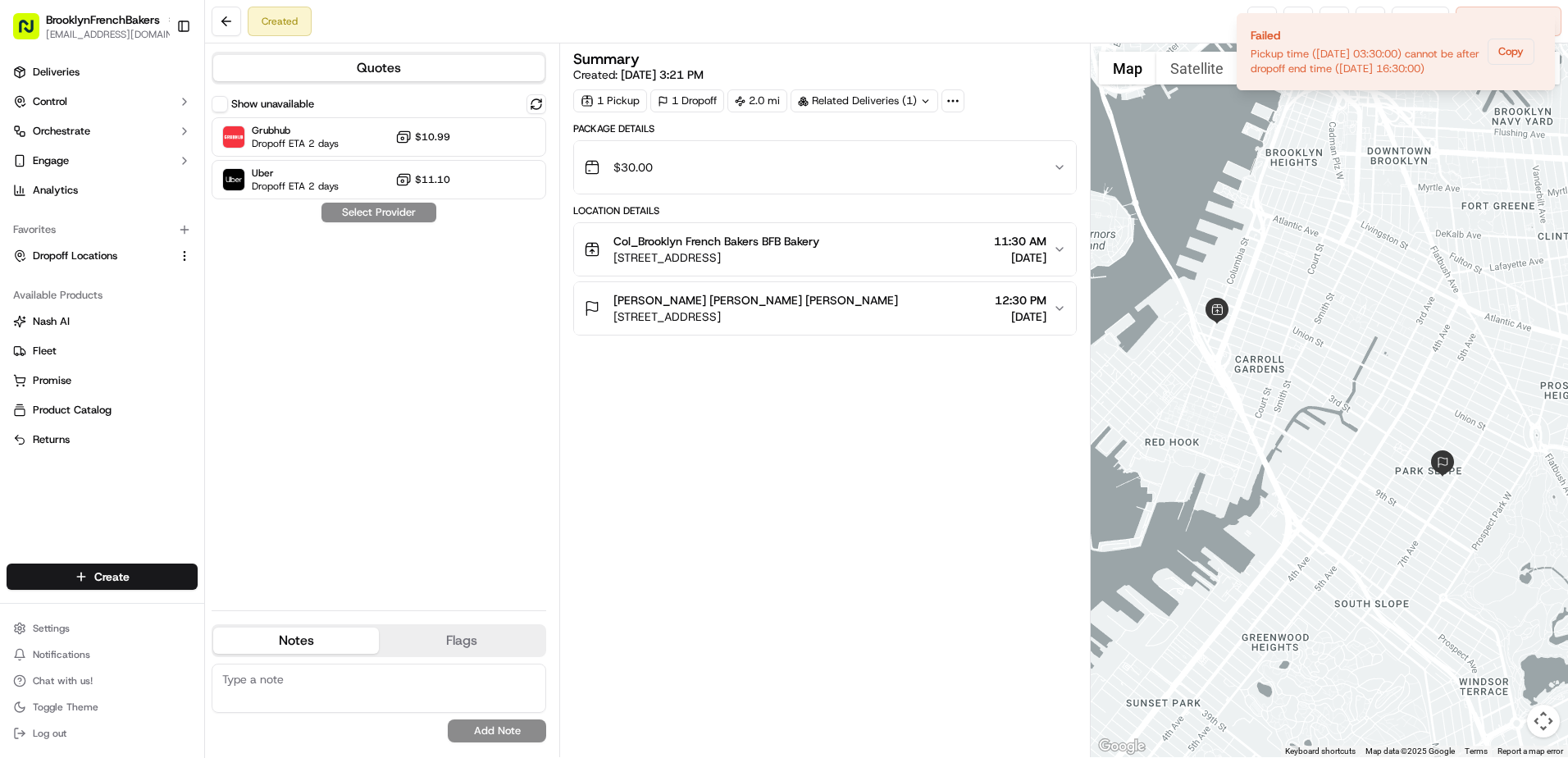
click at [1040, 312] on span "[DATE]" at bounding box center [1020, 316] width 52 height 17
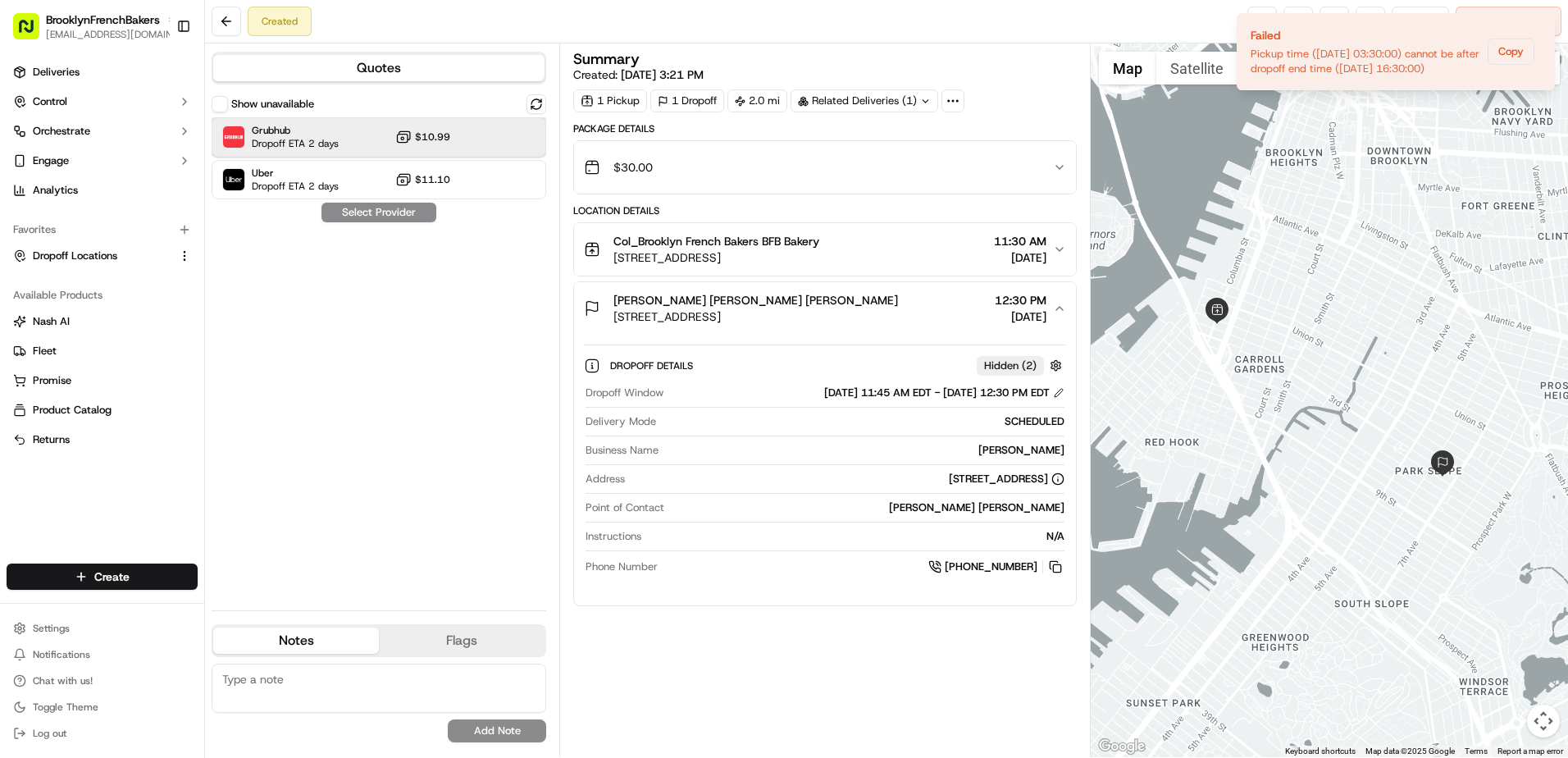
click at [373, 141] on div "Grubhub Dropoff ETA 2 days $10.99" at bounding box center [379, 137] width 334 height 39
click at [388, 214] on button "Assign Provider" at bounding box center [379, 213] width 116 height 19
